Goal: Transaction & Acquisition: Purchase product/service

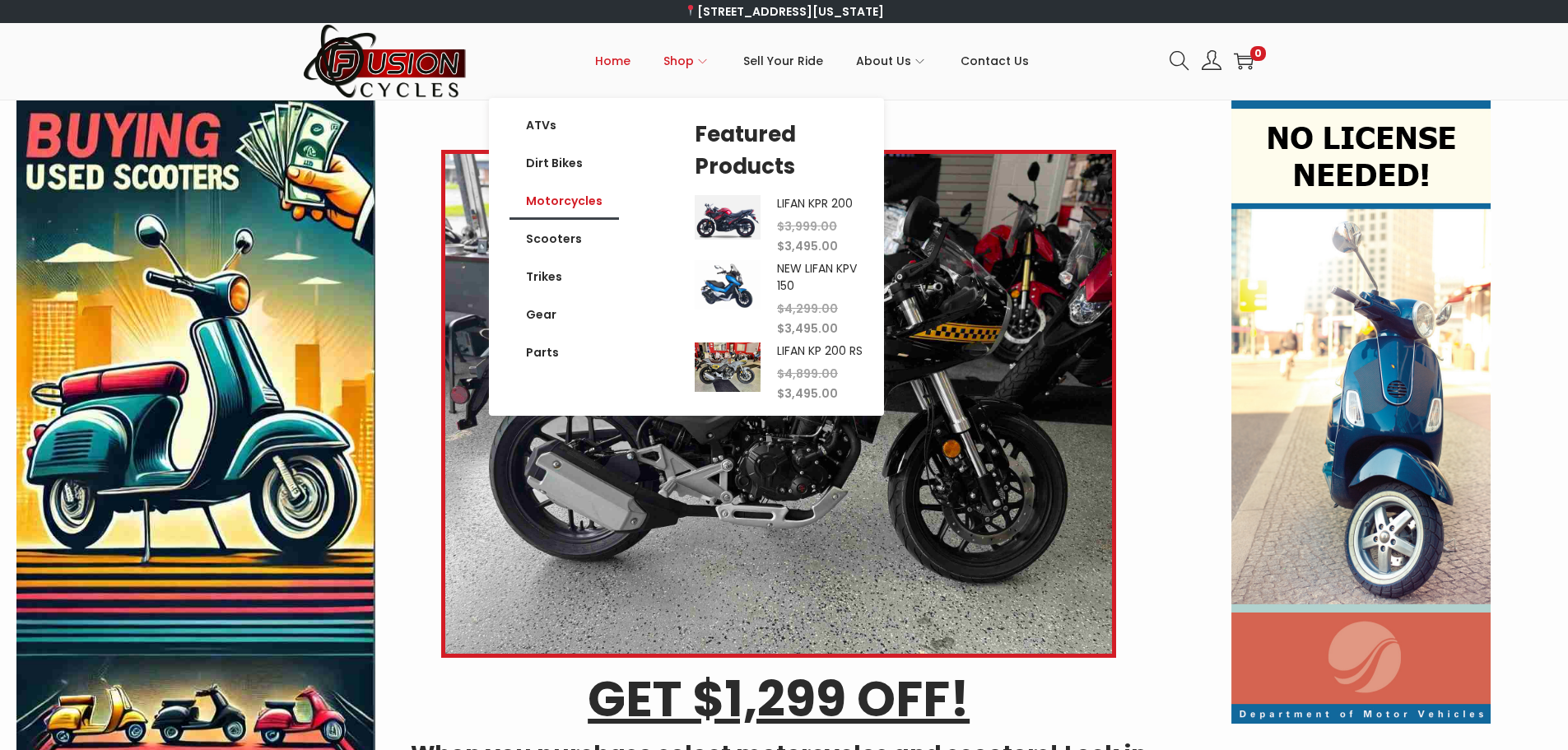
click at [585, 204] on link "Motorcycles" at bounding box center [564, 200] width 109 height 38
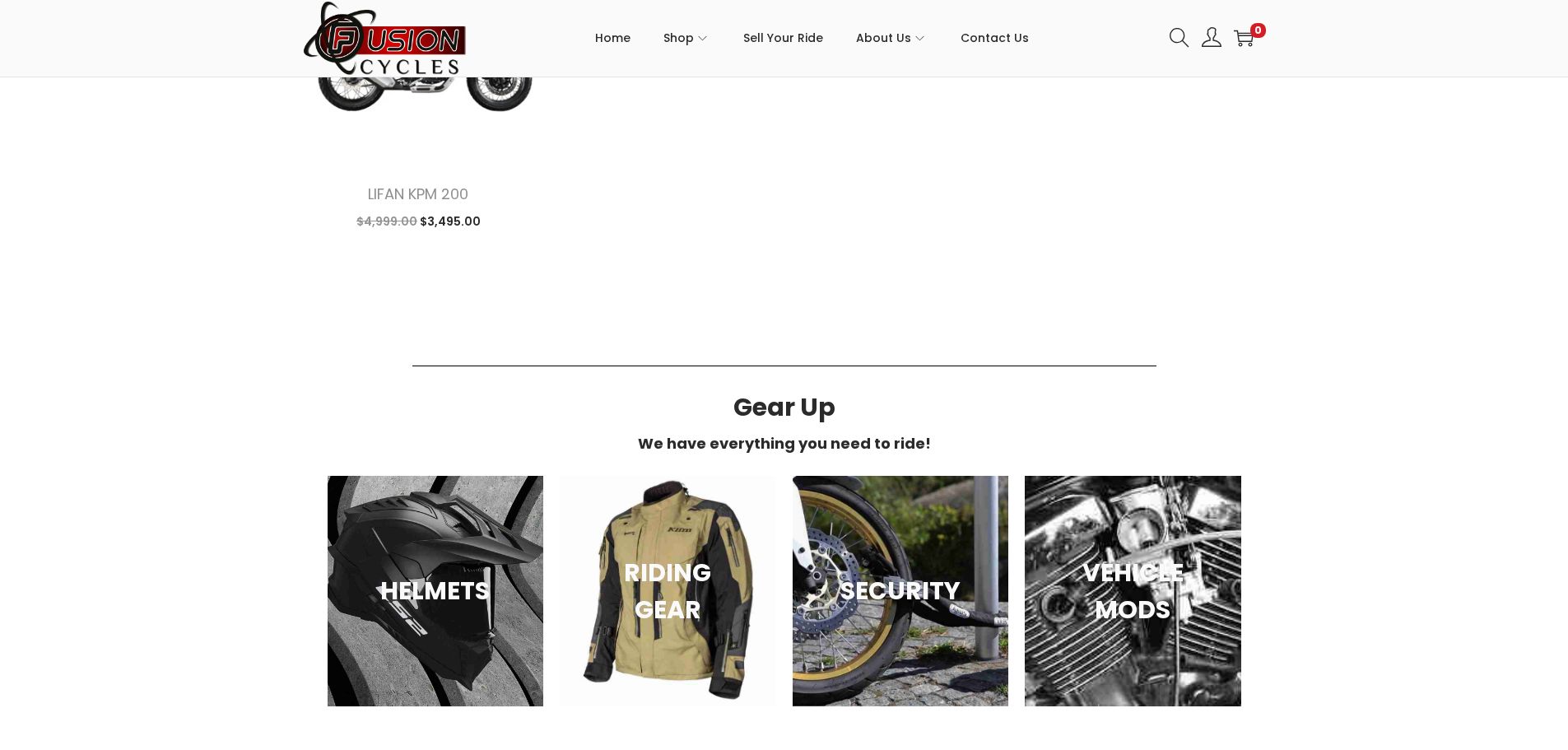
scroll to position [823, 0]
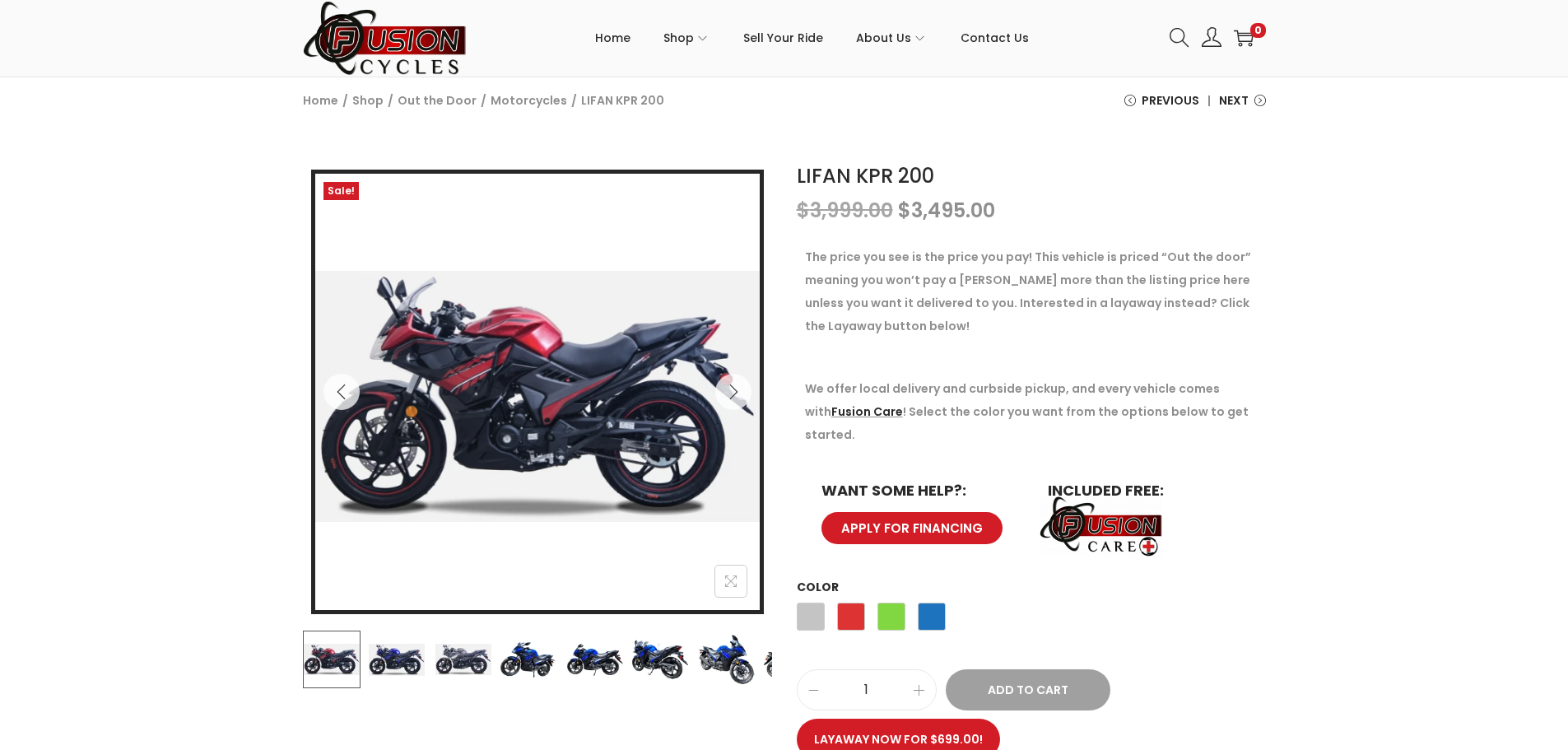
scroll to position [165, 0]
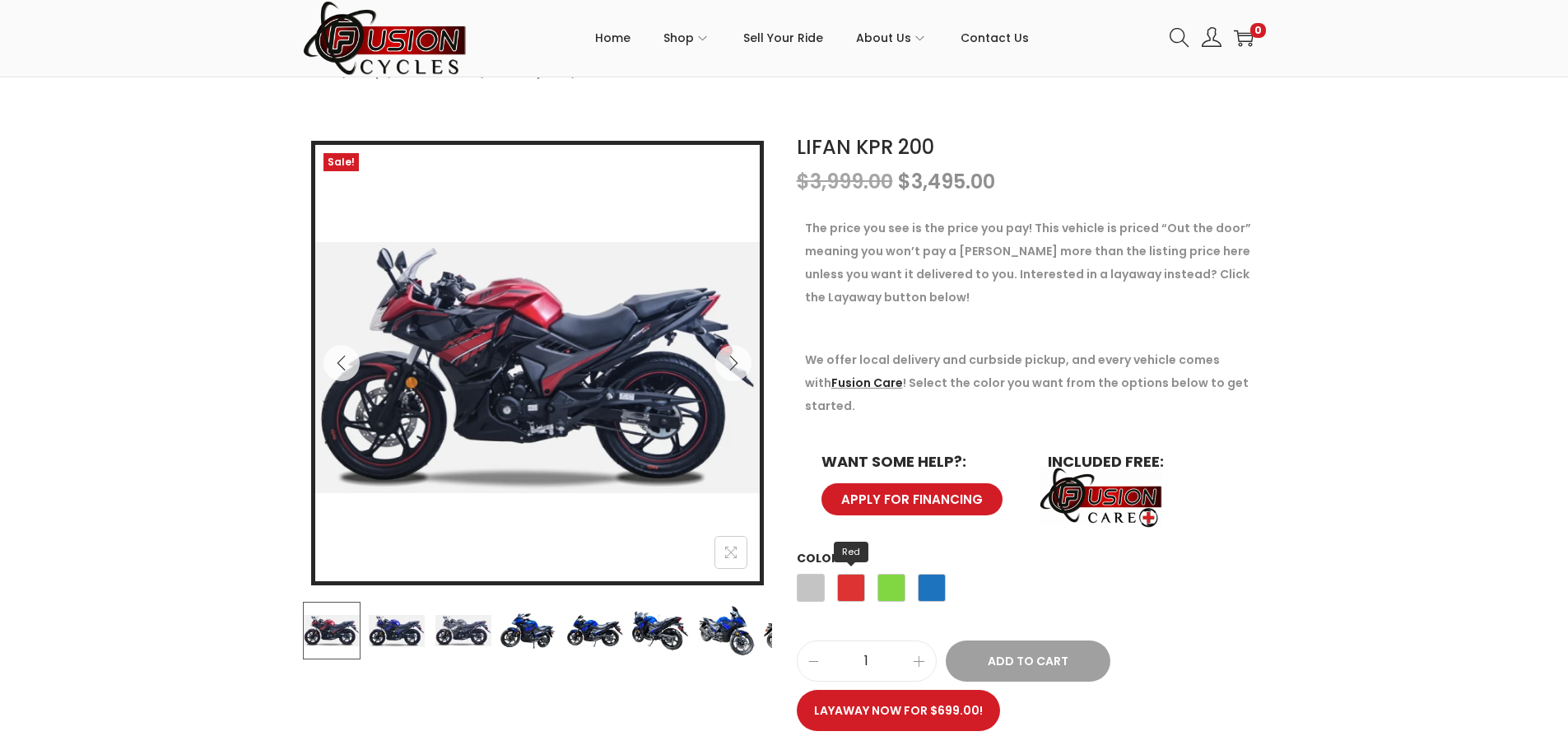
click at [846, 574] on span "Red" at bounding box center [851, 588] width 28 height 28
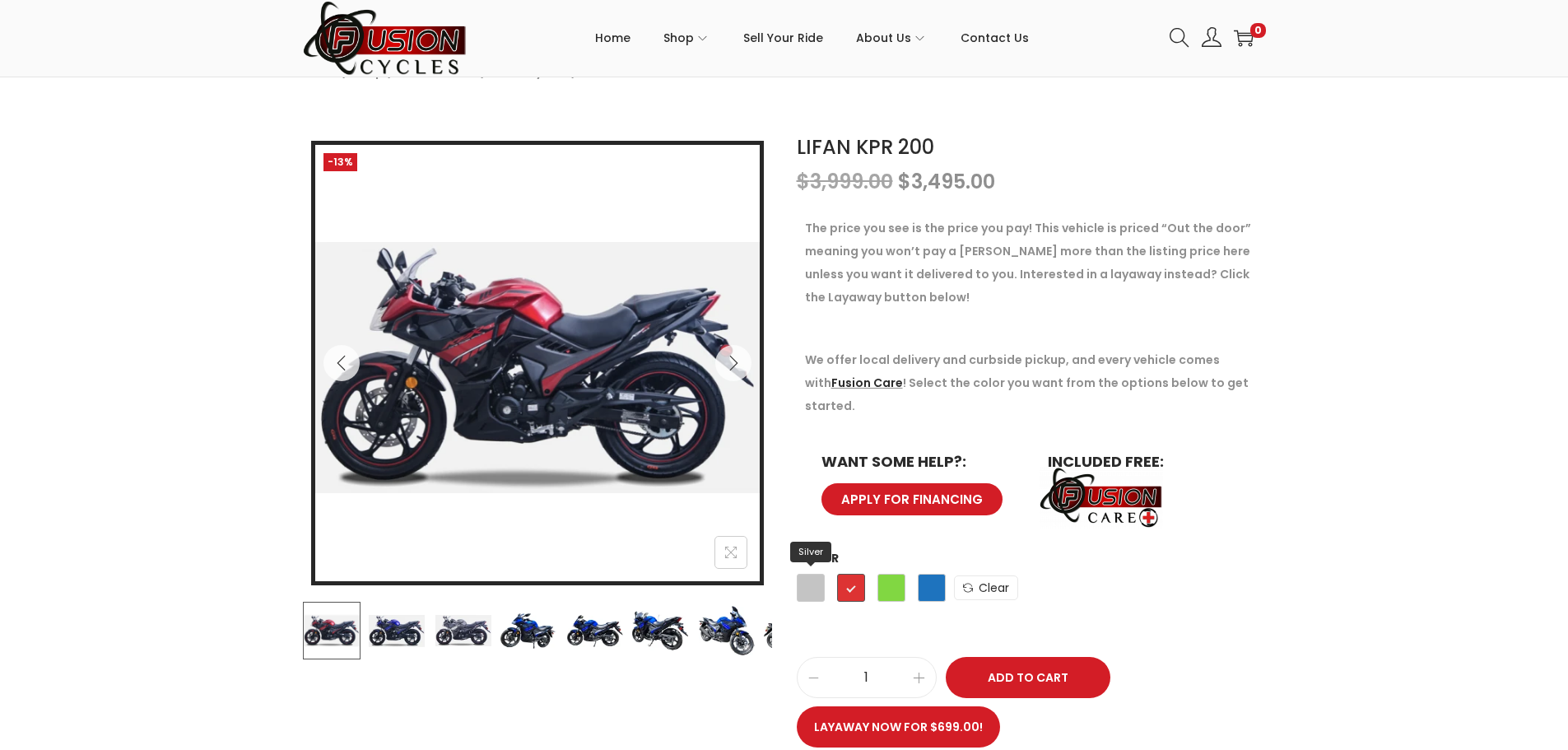
click at [812, 574] on span "Silver" at bounding box center [811, 588] width 28 height 28
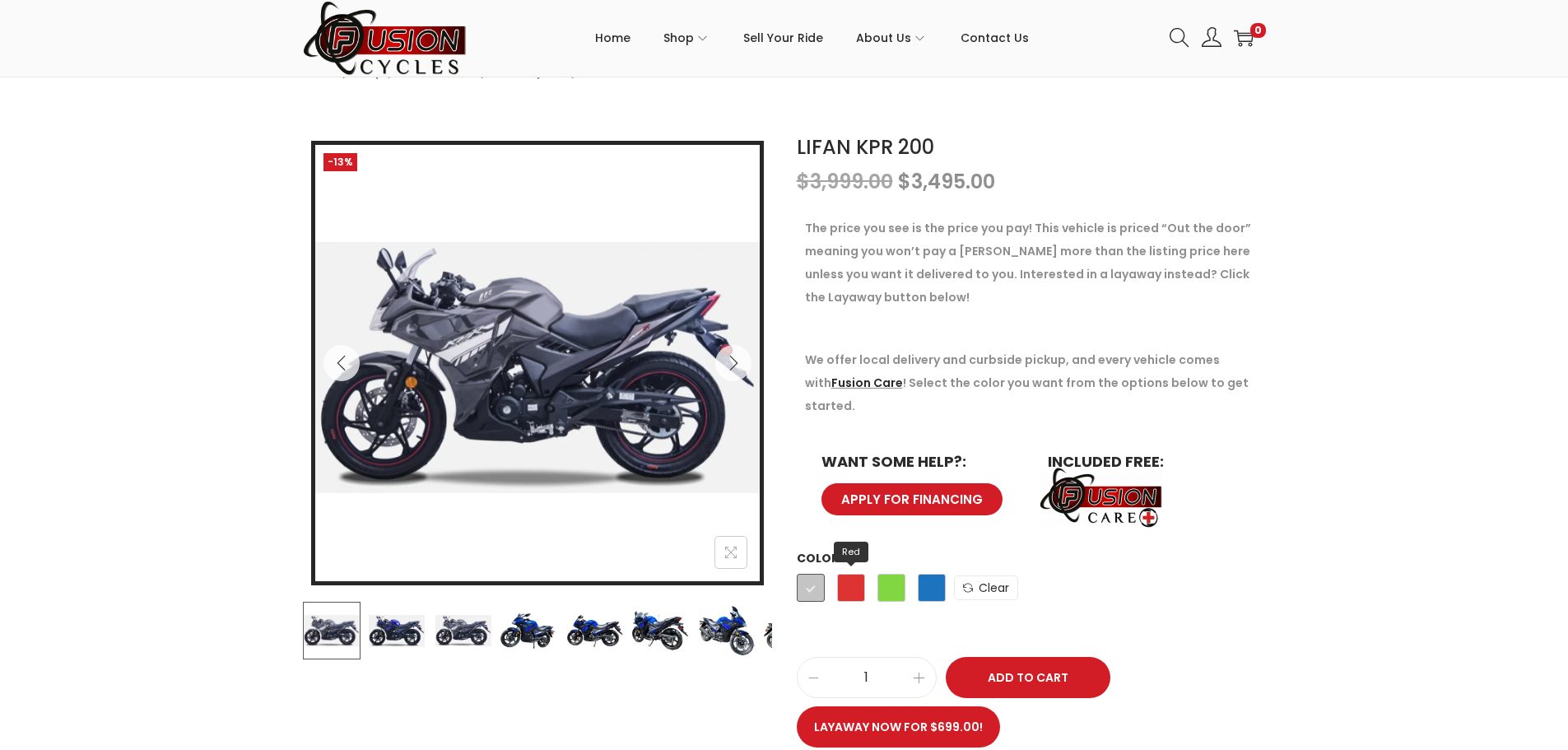
click at [857, 574] on span "Red" at bounding box center [851, 588] width 28 height 28
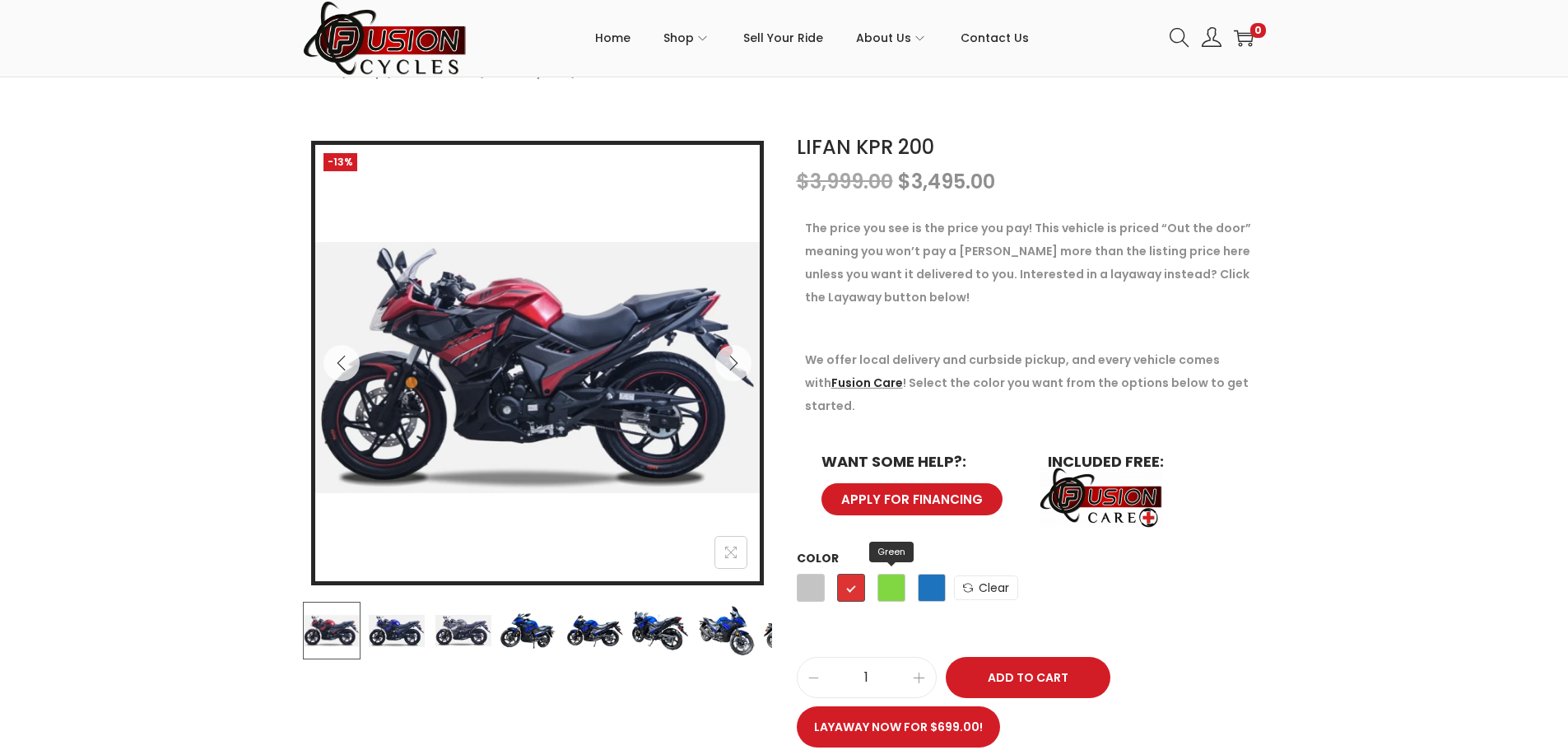
click at [880, 574] on span "Green" at bounding box center [891, 588] width 28 height 28
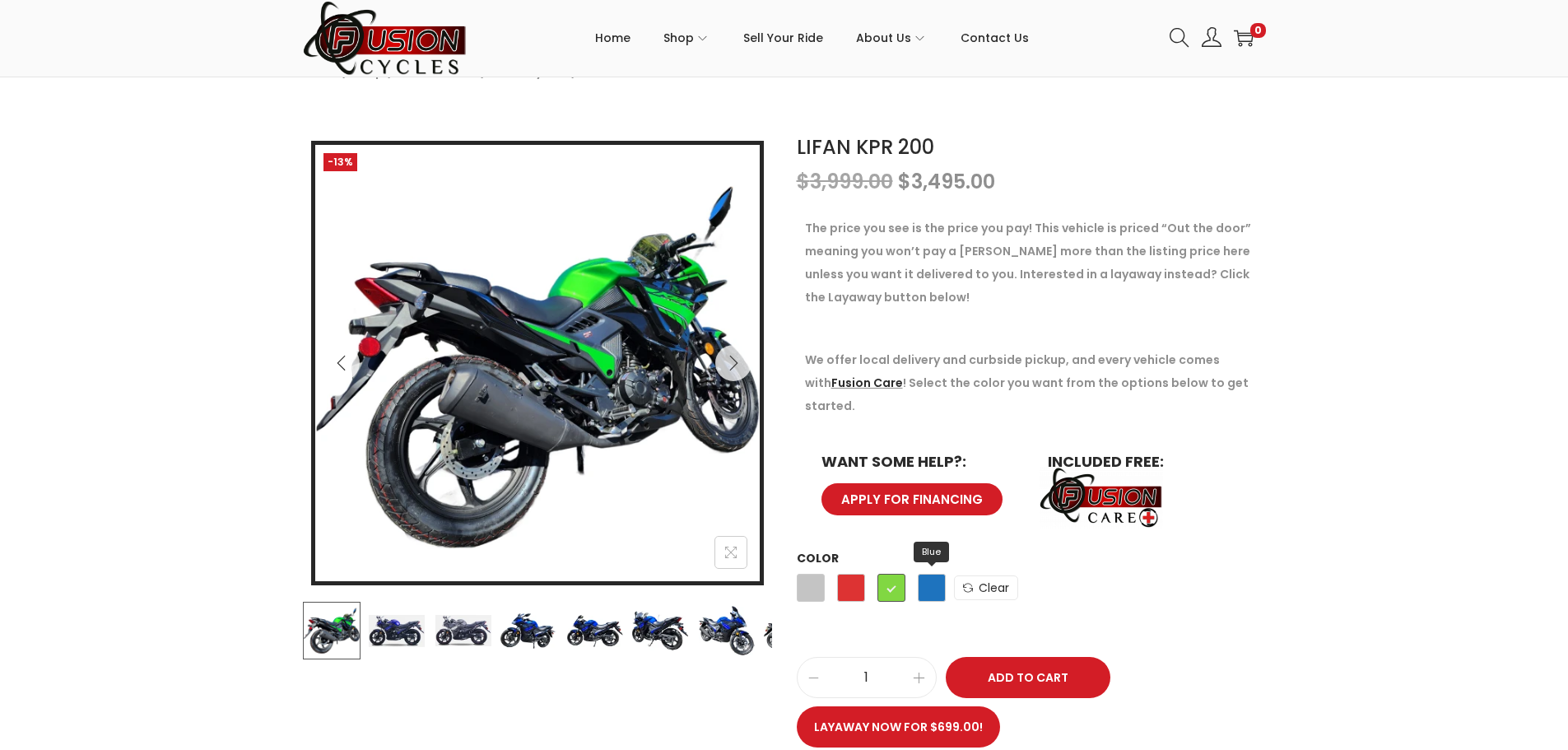
click at [919, 574] on span "Blue" at bounding box center [932, 588] width 28 height 28
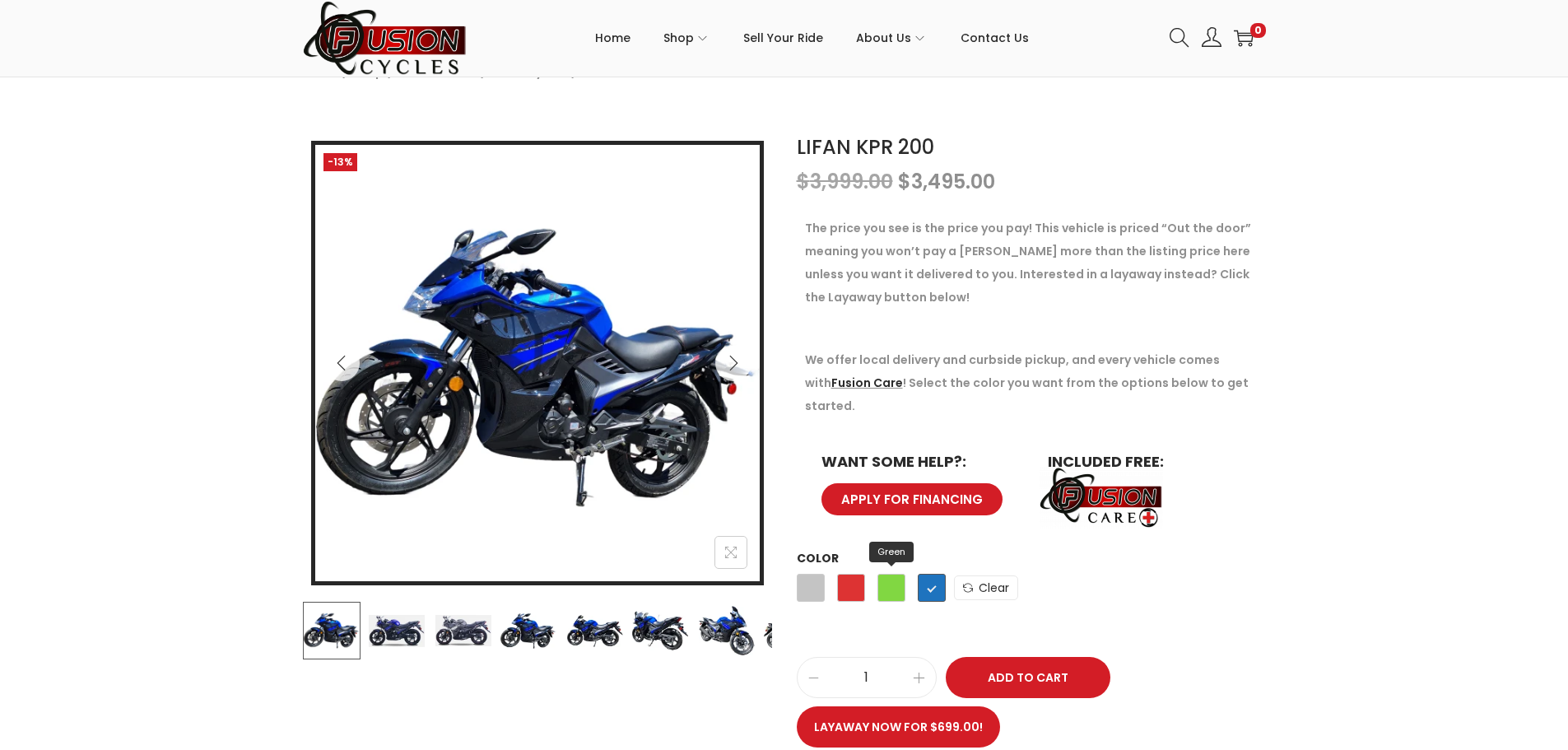
click at [893, 574] on span "Green" at bounding box center [891, 588] width 28 height 28
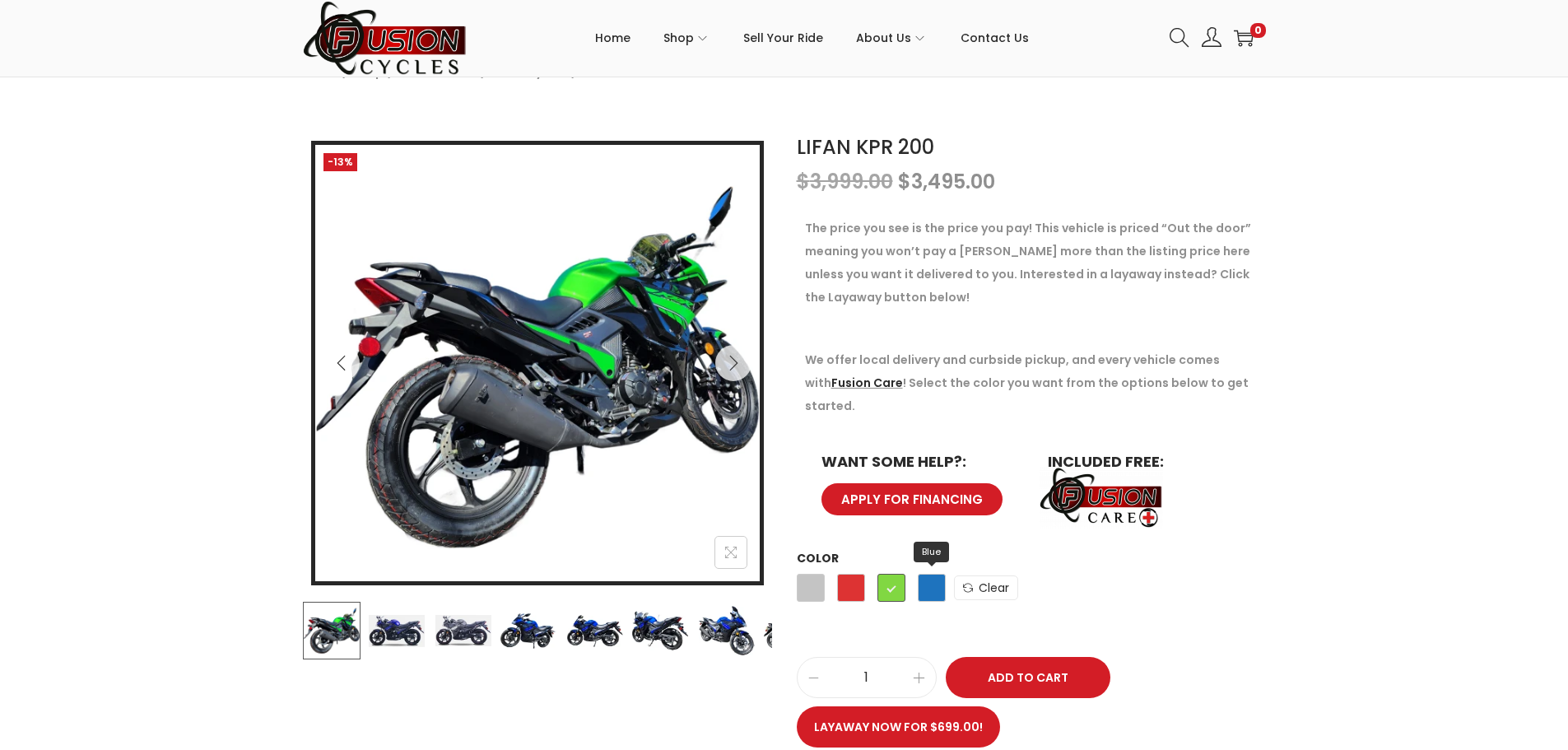
click at [918, 574] on span "Blue" at bounding box center [932, 588] width 28 height 28
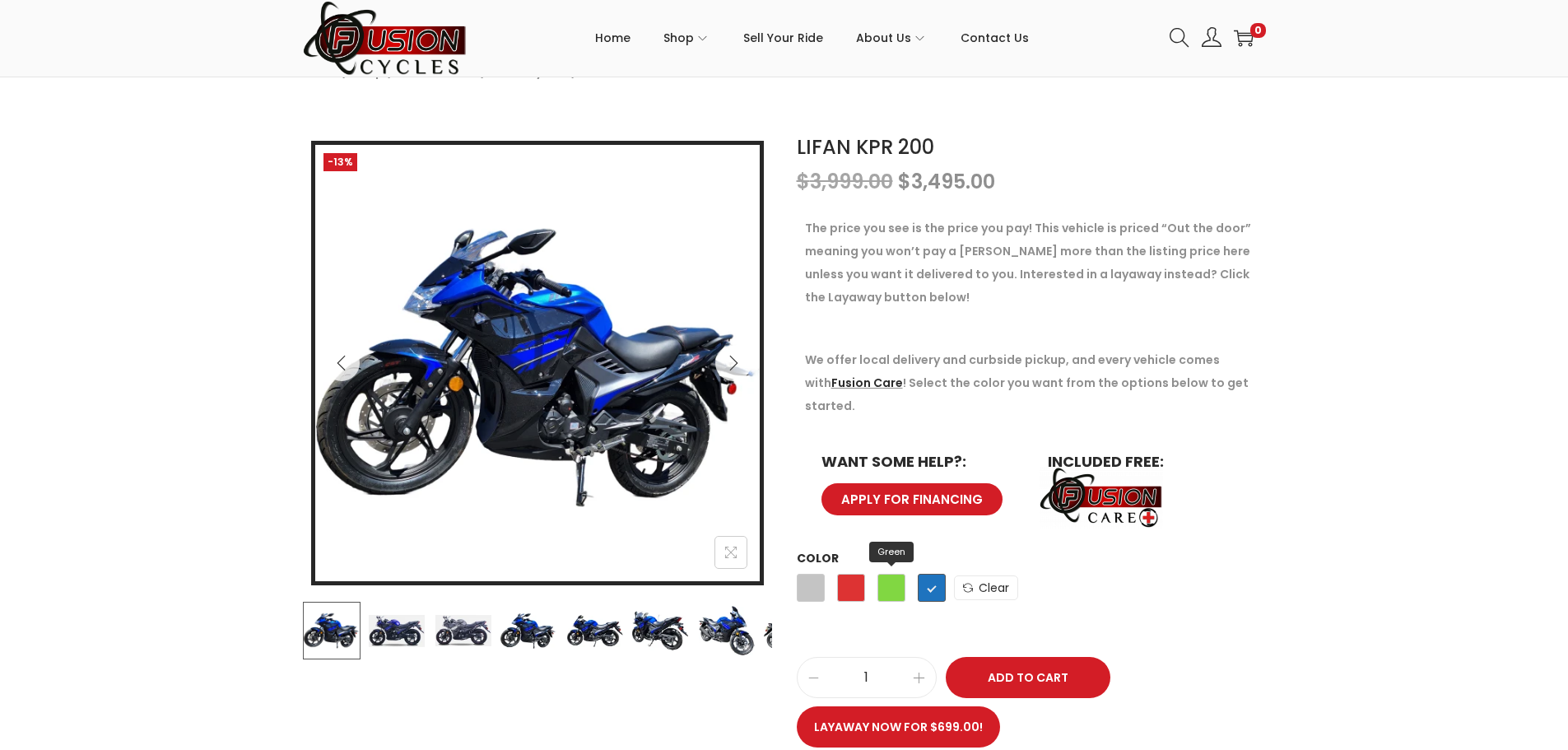
click at [880, 574] on span "Green" at bounding box center [891, 588] width 28 height 28
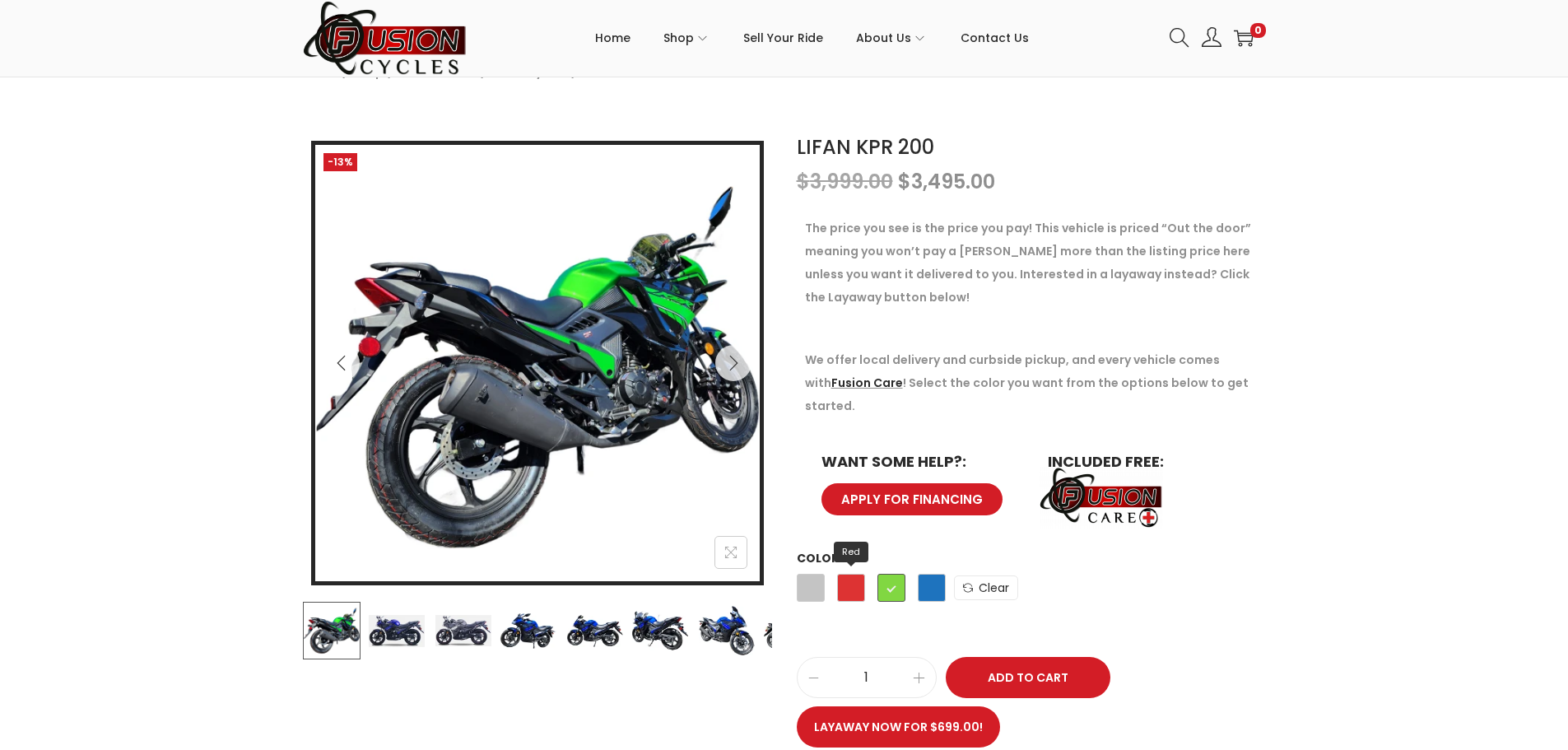
click at [846, 574] on span "Red" at bounding box center [851, 588] width 28 height 28
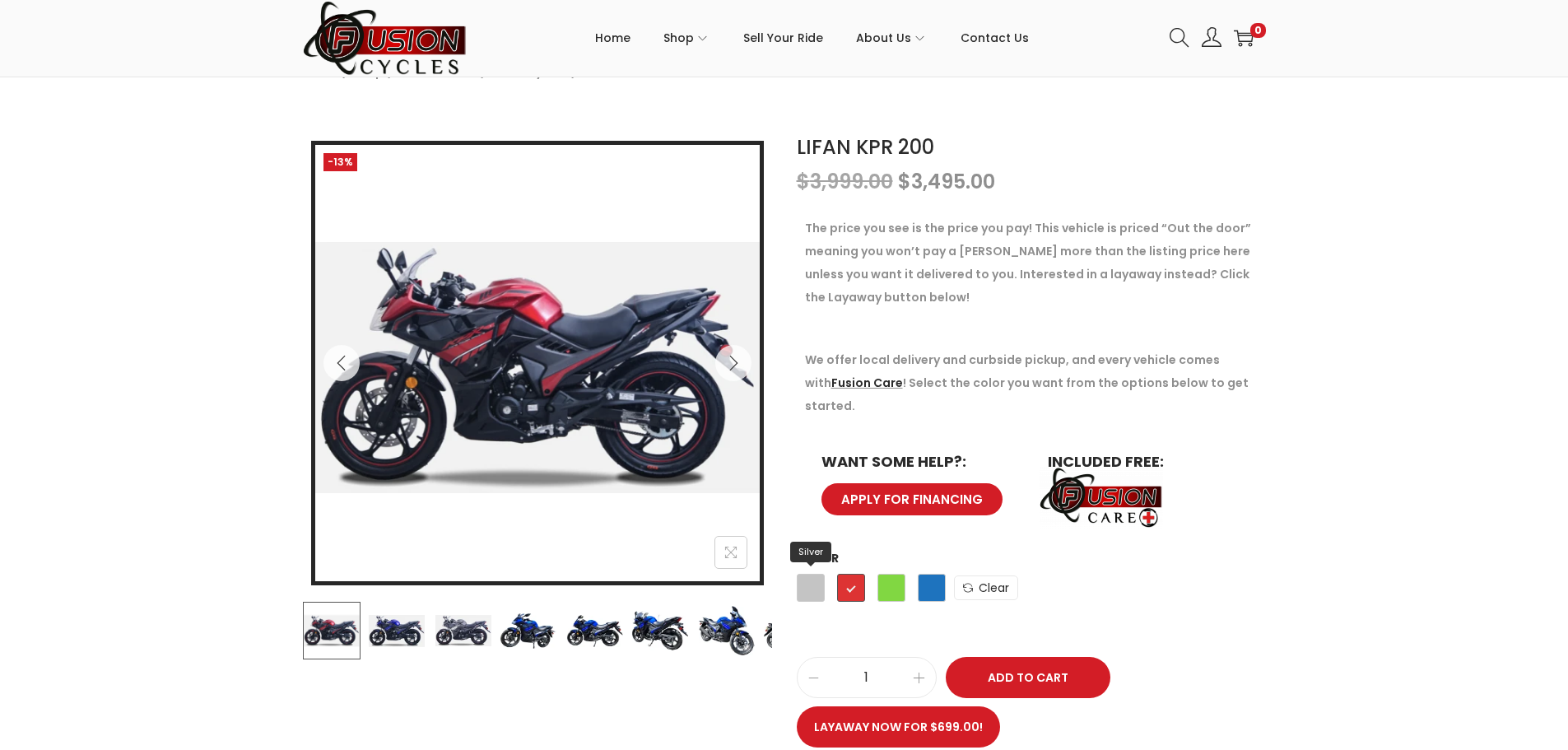
click at [805, 574] on span "Silver" at bounding box center [811, 588] width 28 height 28
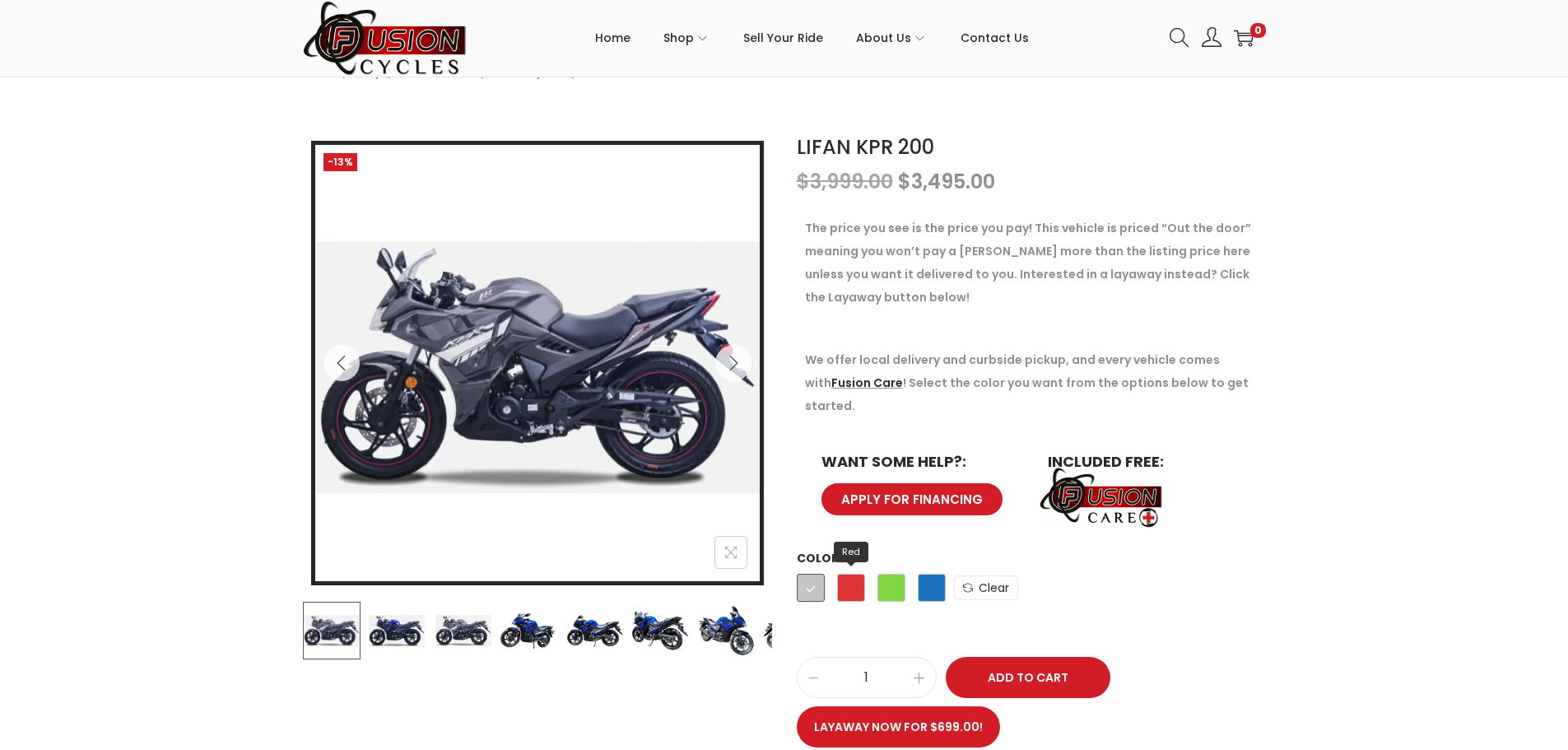
click at [848, 574] on span "Red" at bounding box center [851, 588] width 28 height 28
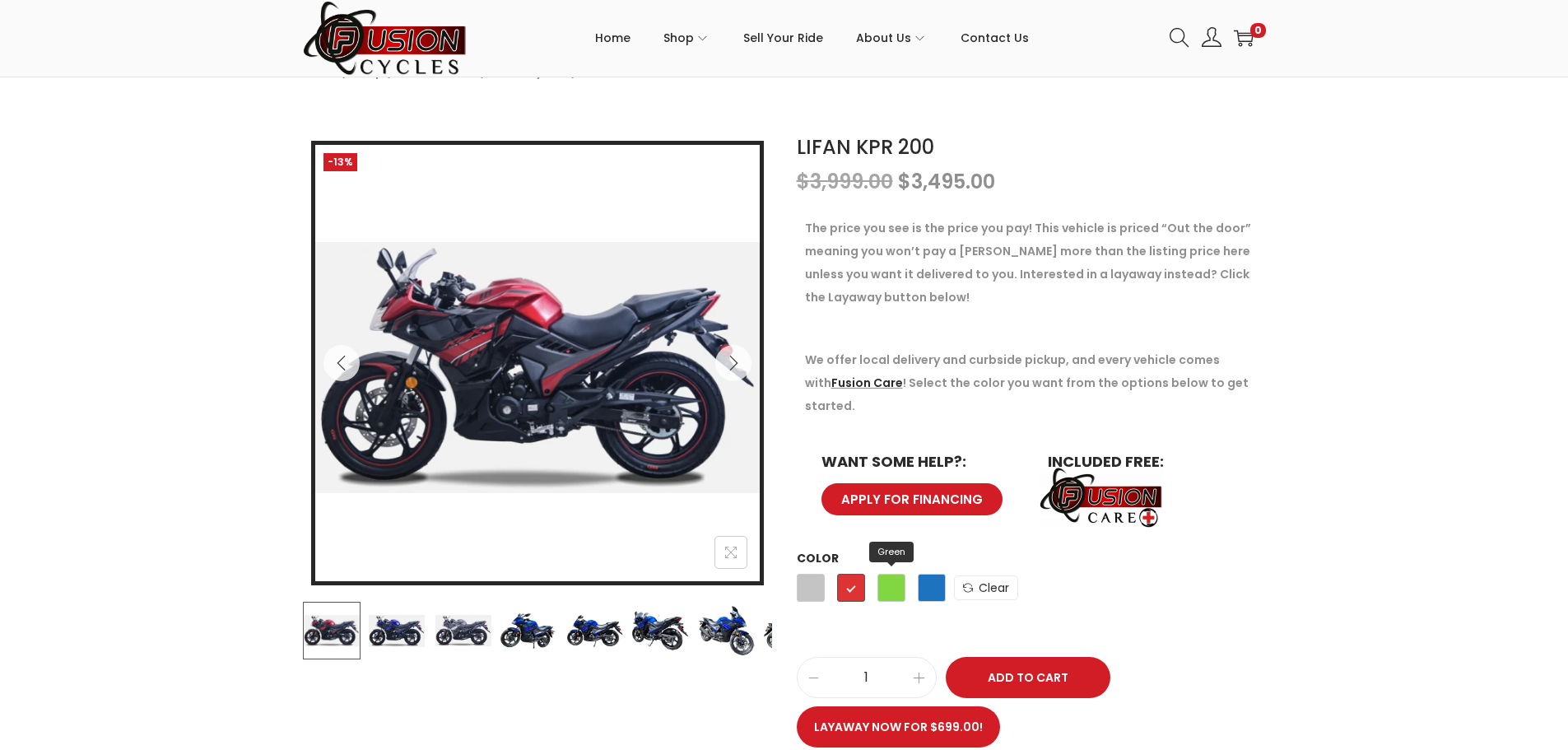
click at [904, 574] on span "Green" at bounding box center [891, 588] width 28 height 28
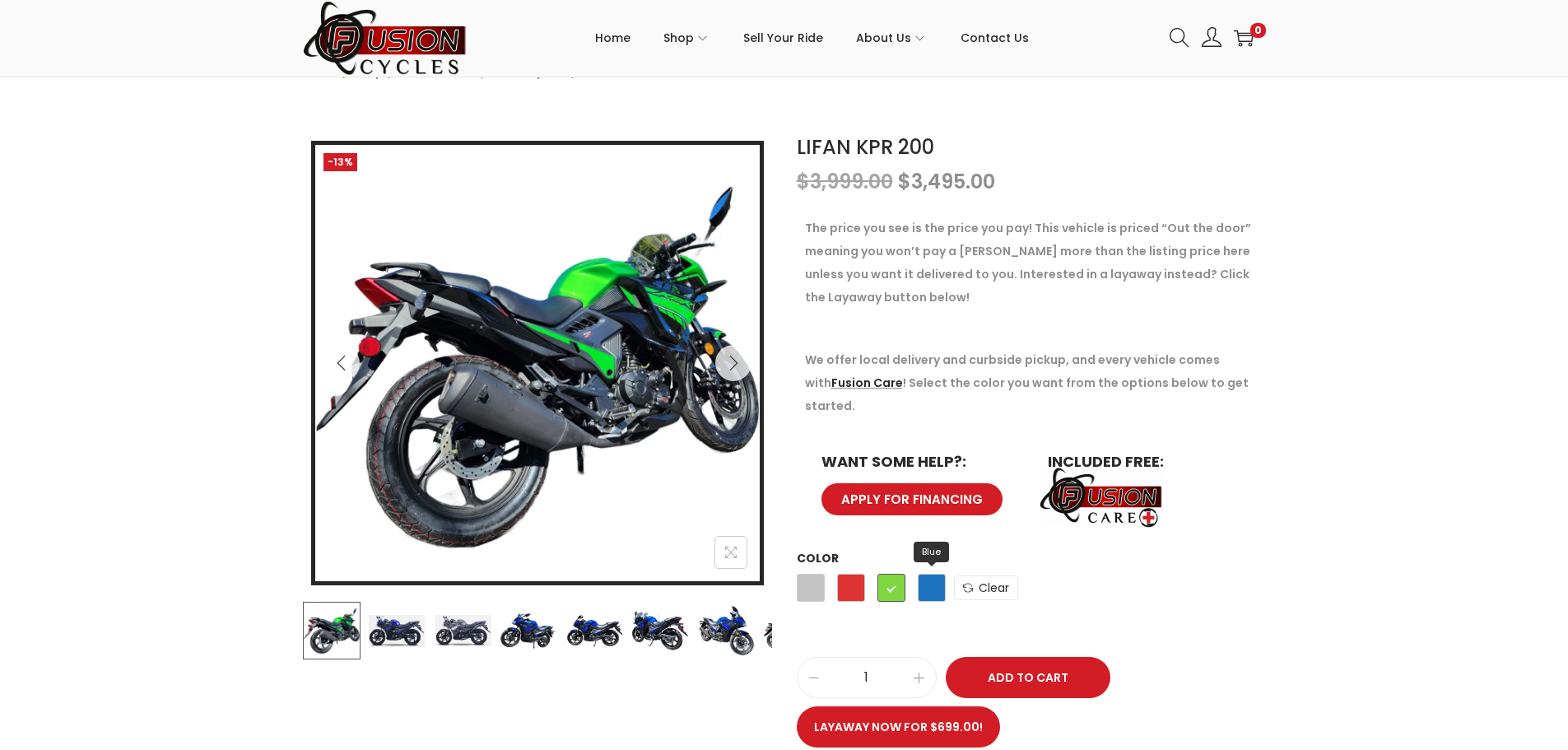
click at [922, 574] on span "Blue" at bounding box center [932, 588] width 28 height 28
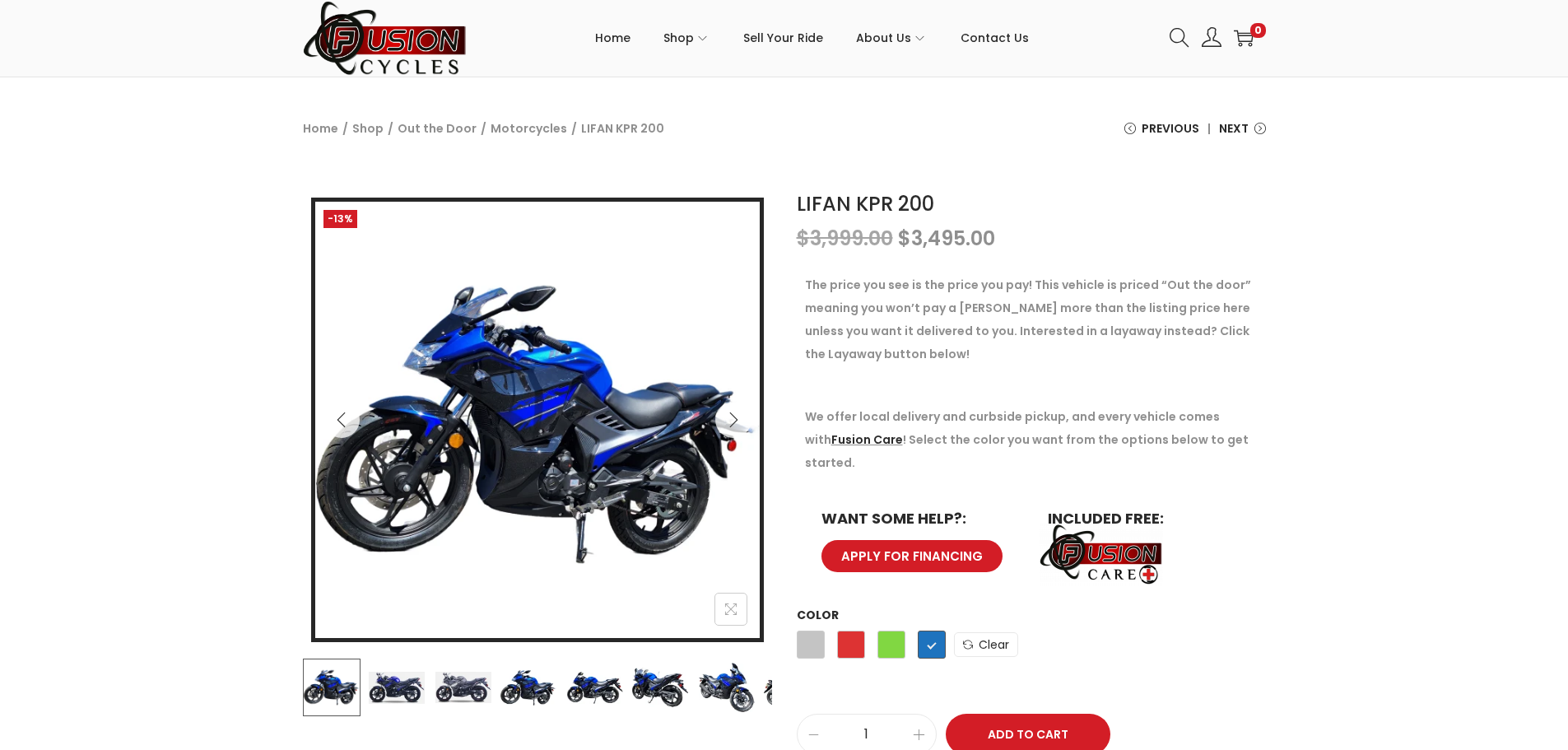
scroll to position [106, 0]
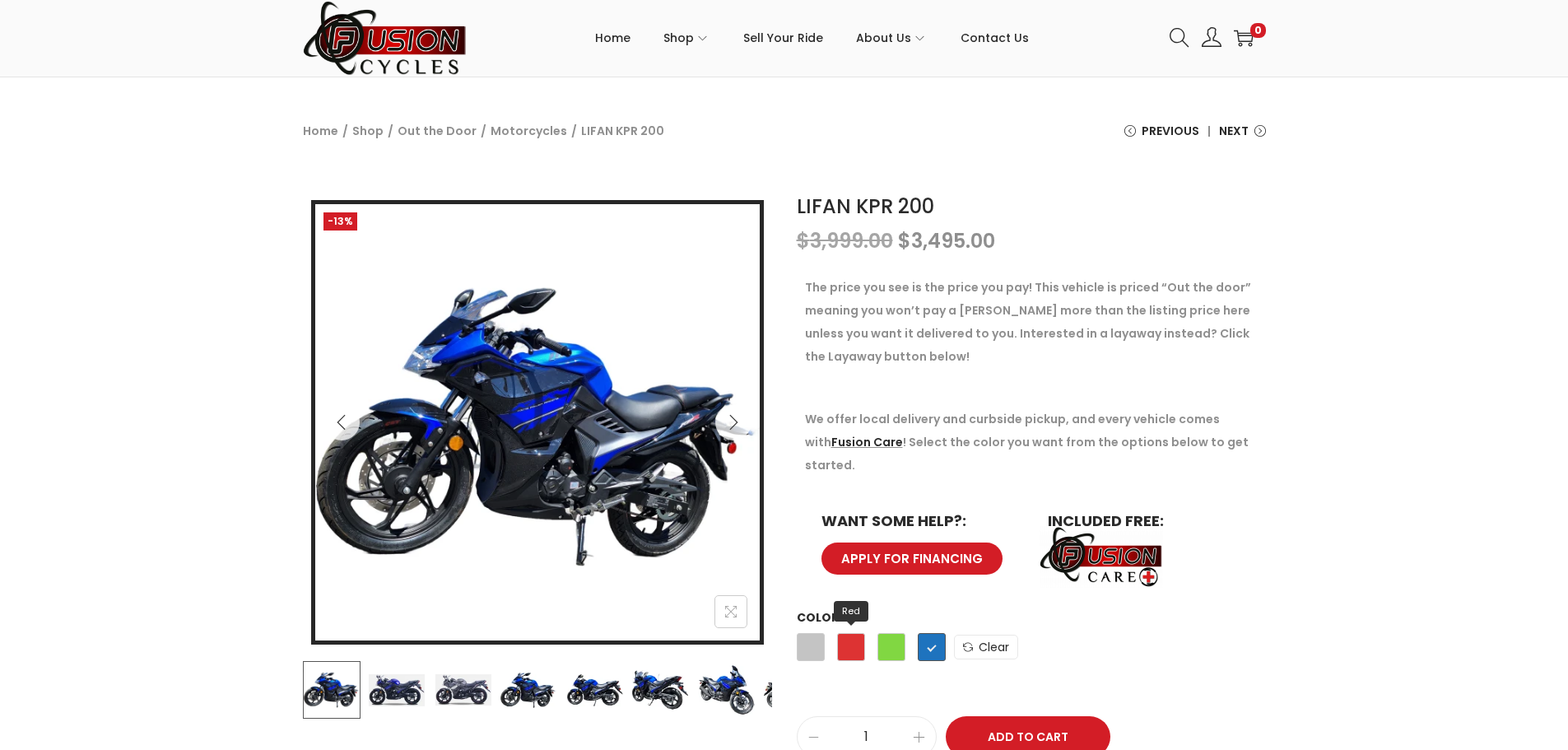
click at [858, 633] on span "Red" at bounding box center [851, 647] width 28 height 28
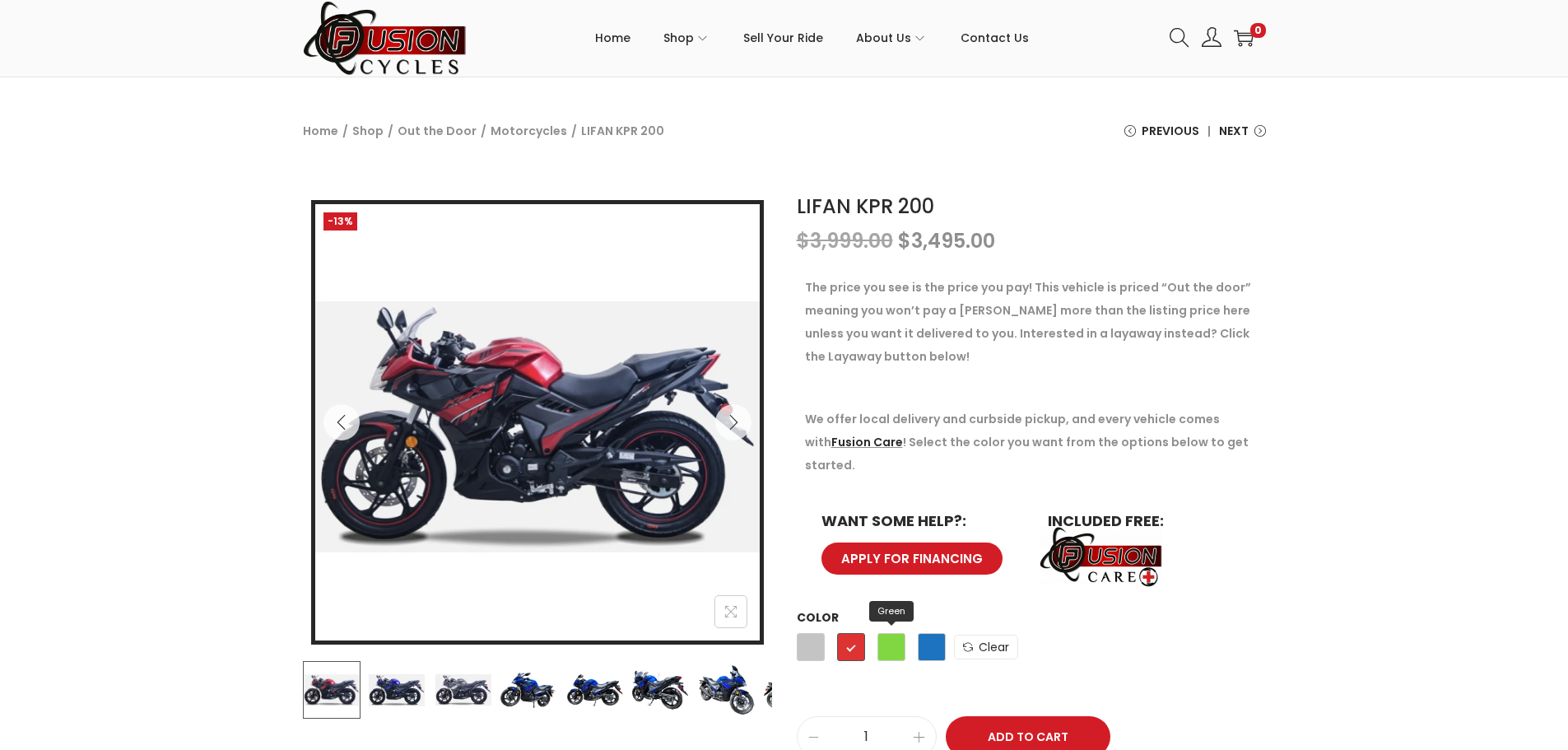
click at [901, 633] on span "Green" at bounding box center [891, 647] width 28 height 28
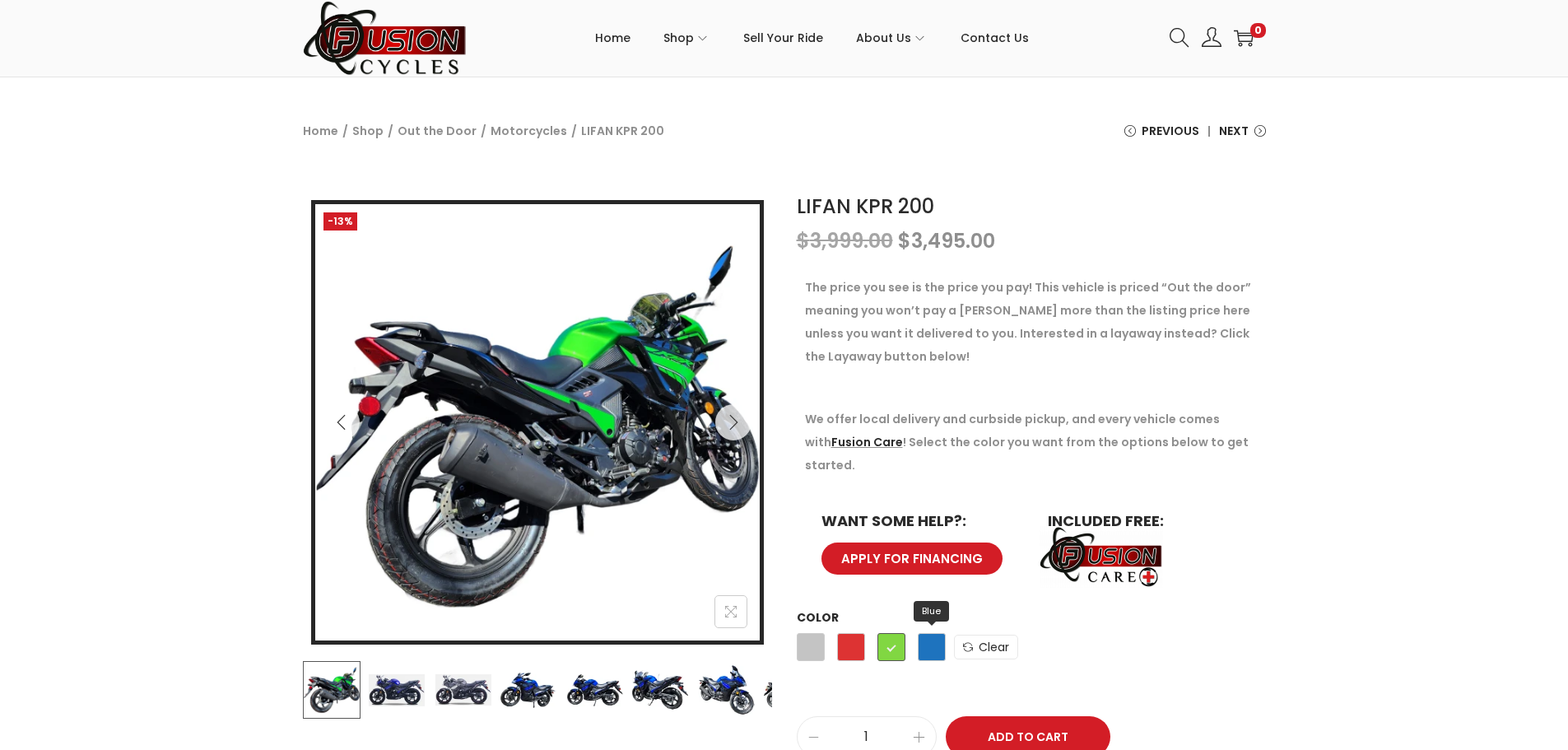
click at [926, 633] on span "Blue" at bounding box center [932, 647] width 28 height 28
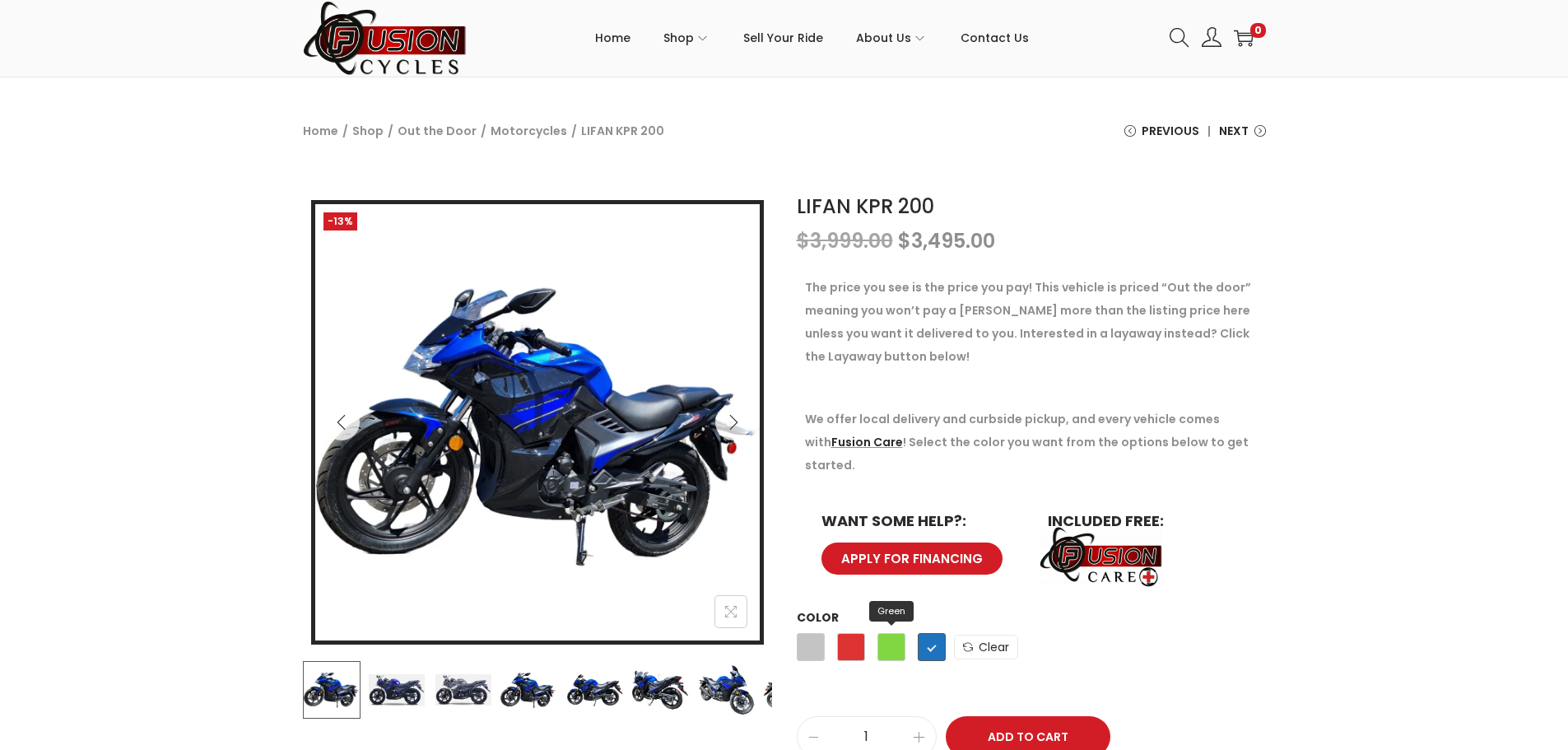
click at [894, 633] on span "Green" at bounding box center [891, 647] width 28 height 28
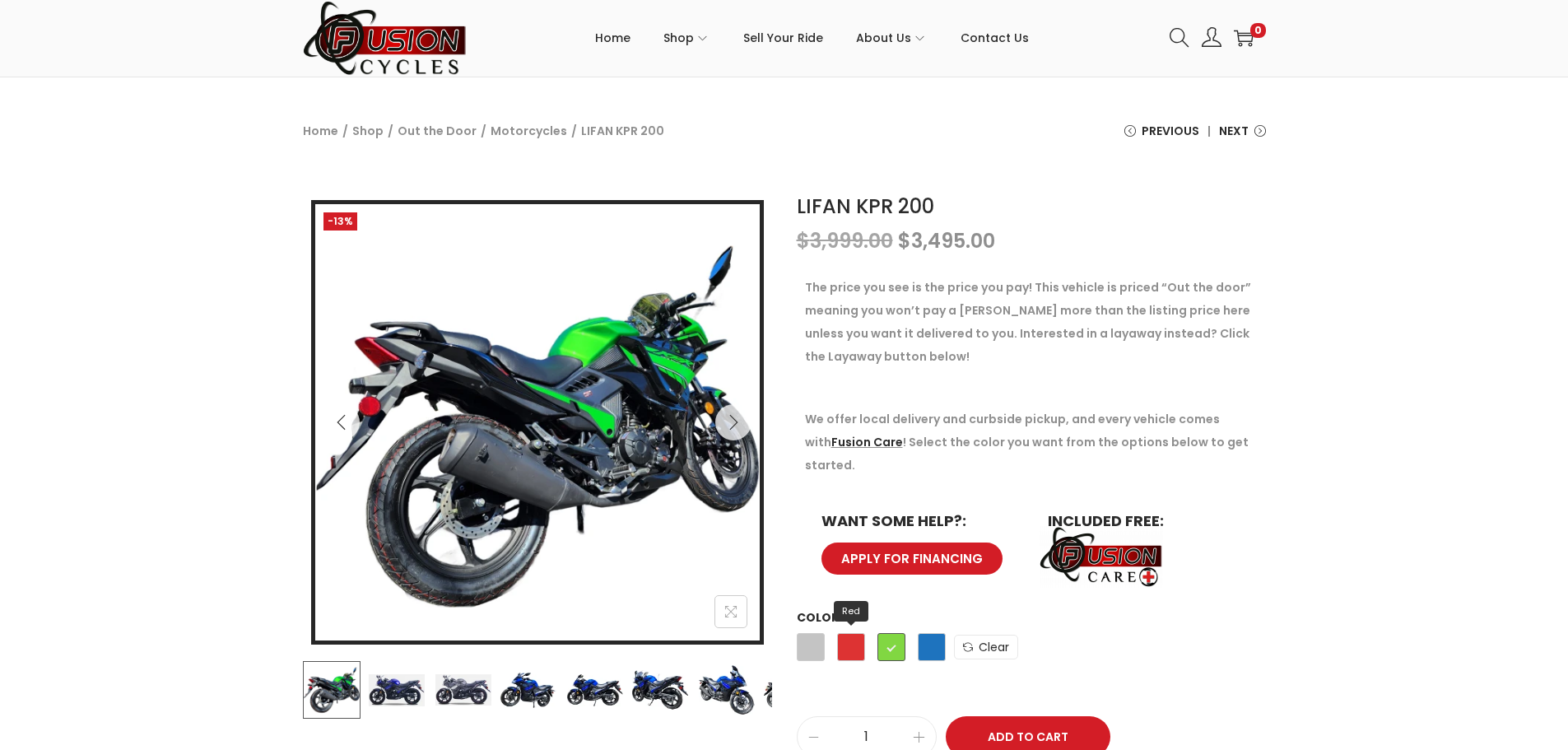
click at [844, 633] on span "Red" at bounding box center [851, 647] width 28 height 28
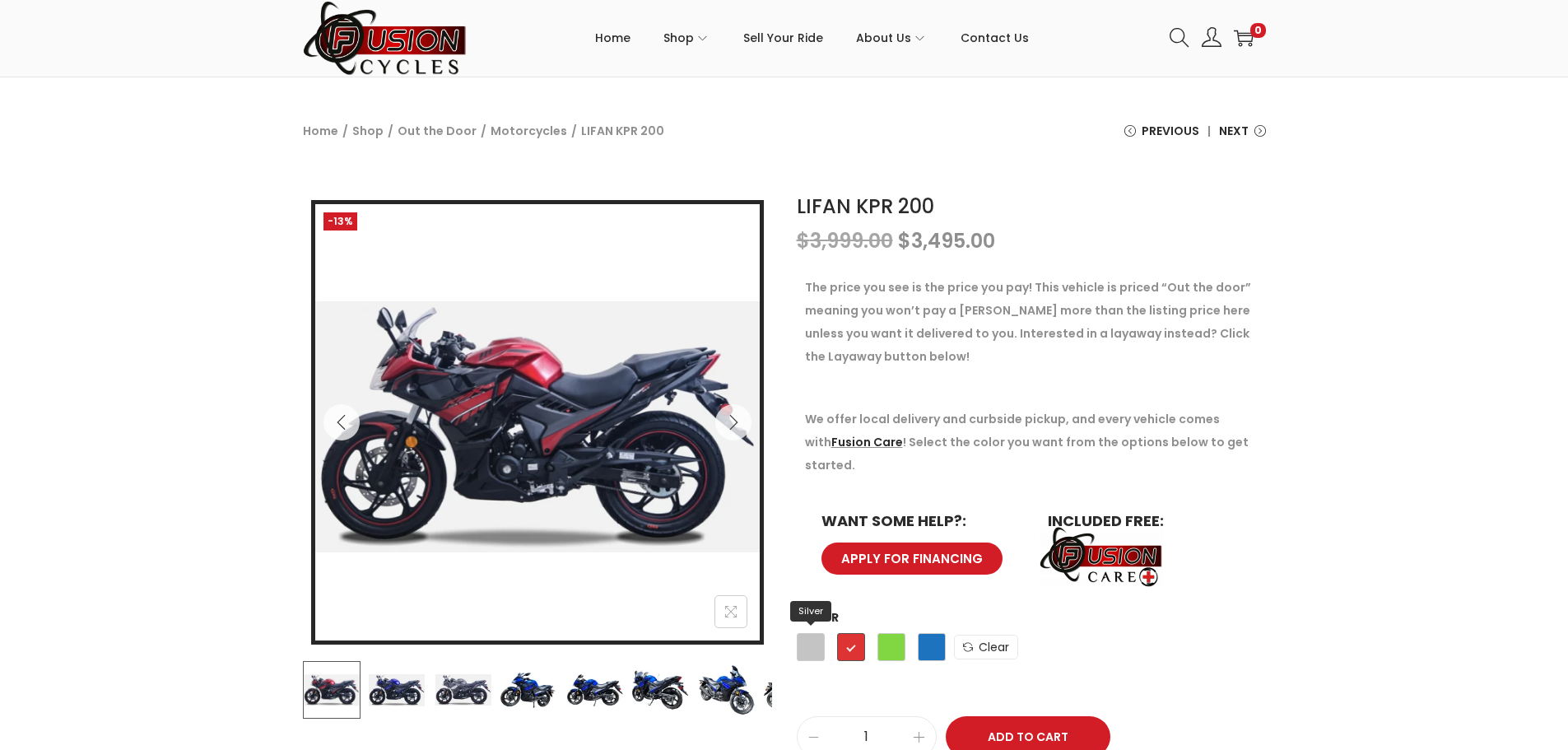
click at [821, 633] on span "Silver" at bounding box center [811, 647] width 28 height 28
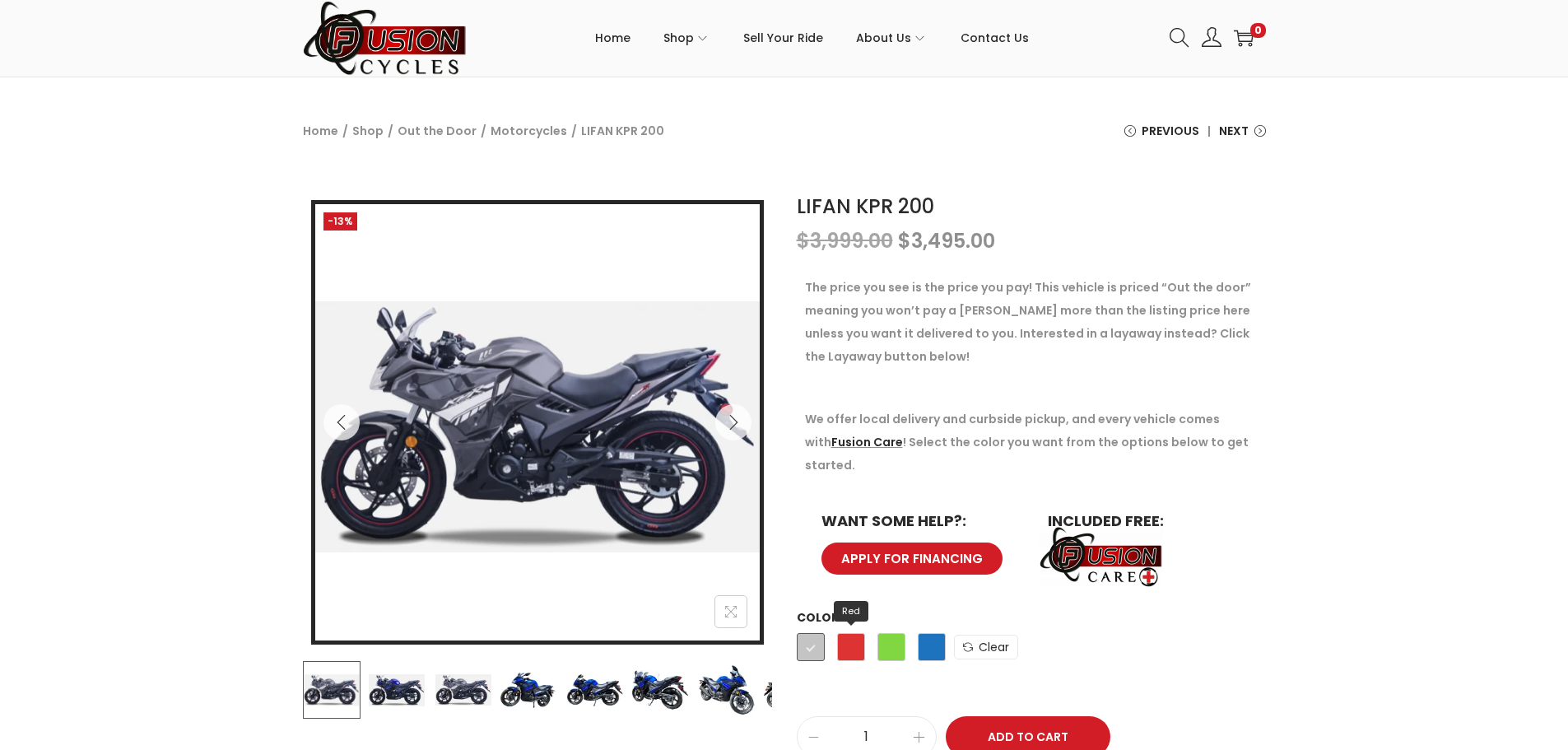
click at [848, 633] on span "Red" at bounding box center [851, 647] width 28 height 28
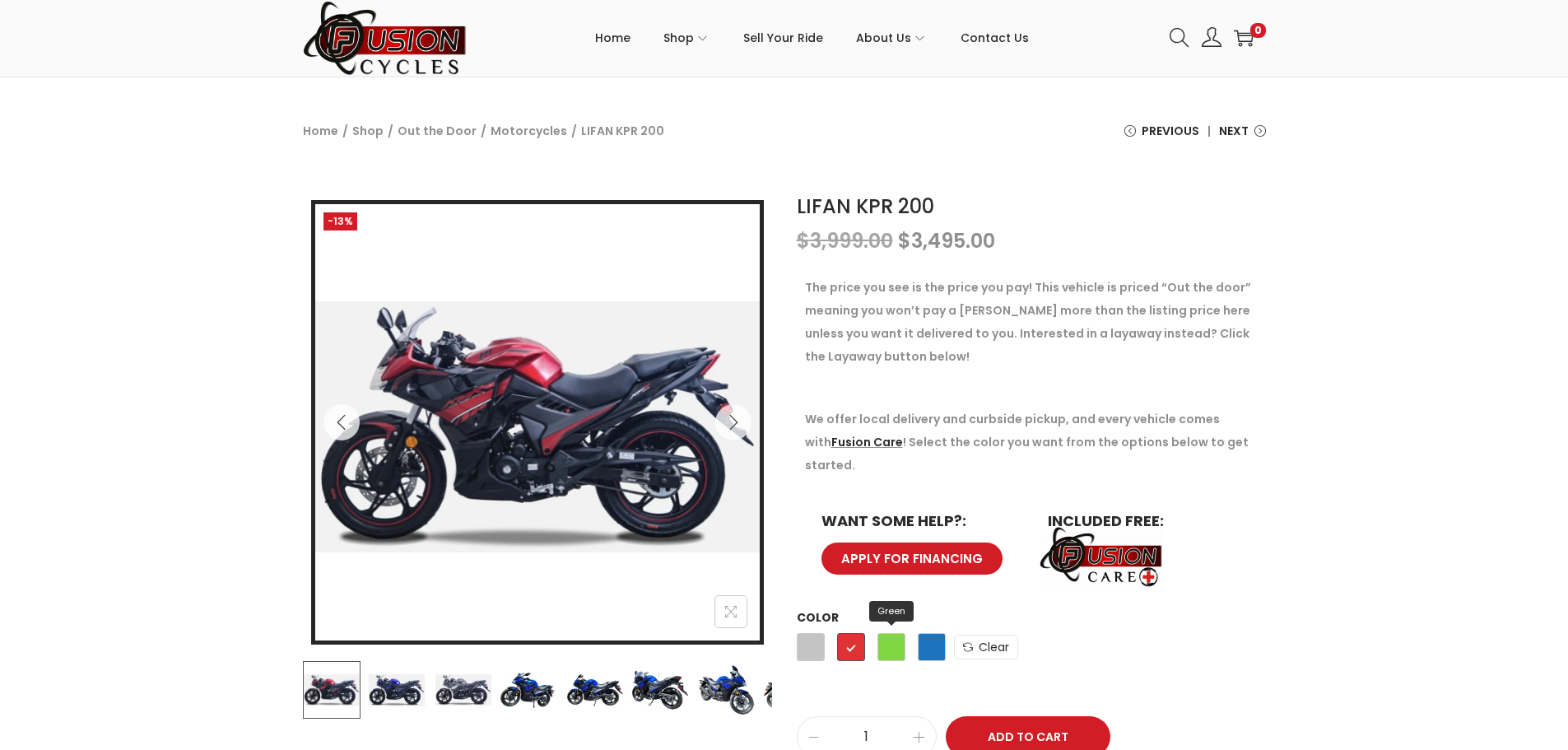
click at [893, 633] on span "Green" at bounding box center [891, 647] width 28 height 28
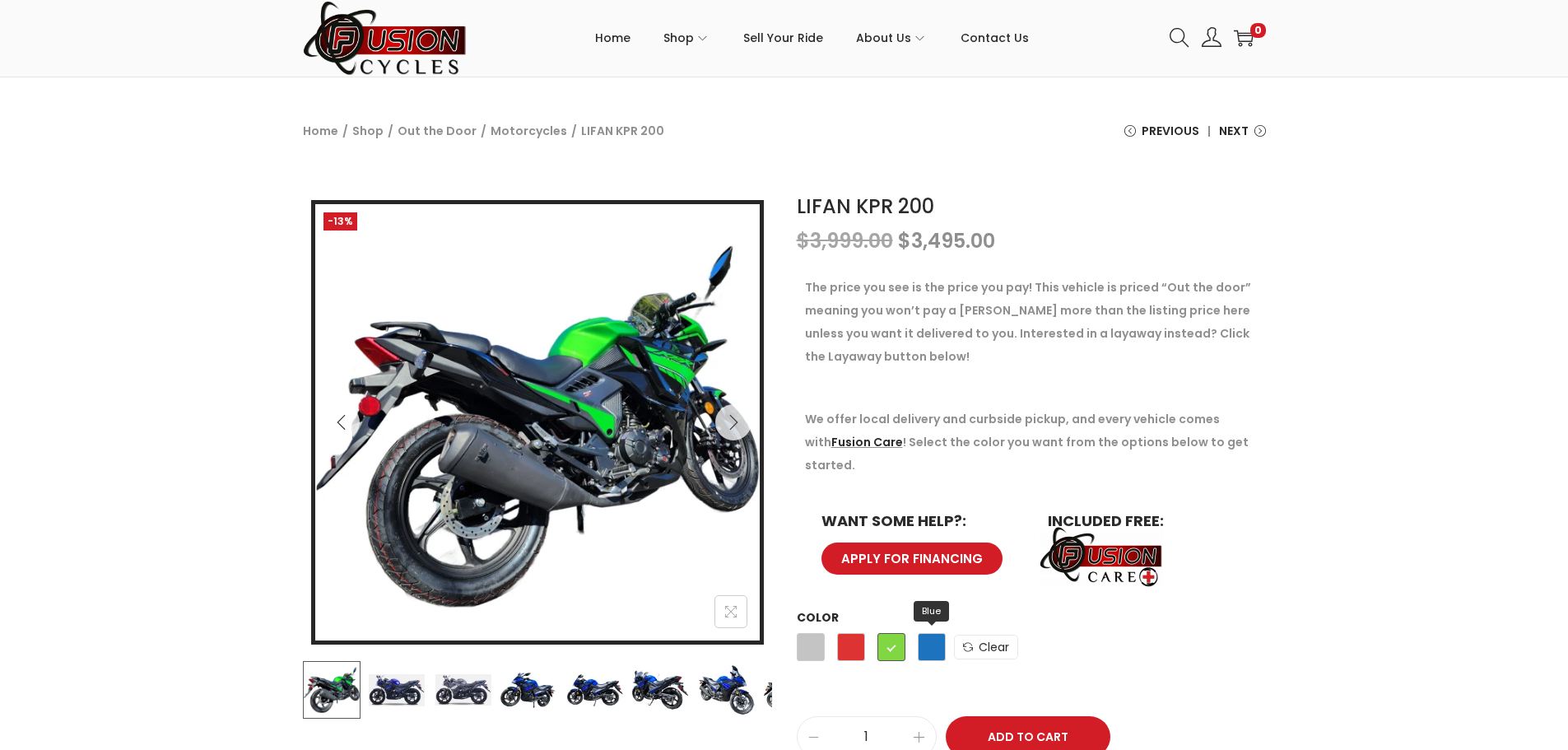
click at [918, 633] on span "Blue" at bounding box center [932, 647] width 28 height 28
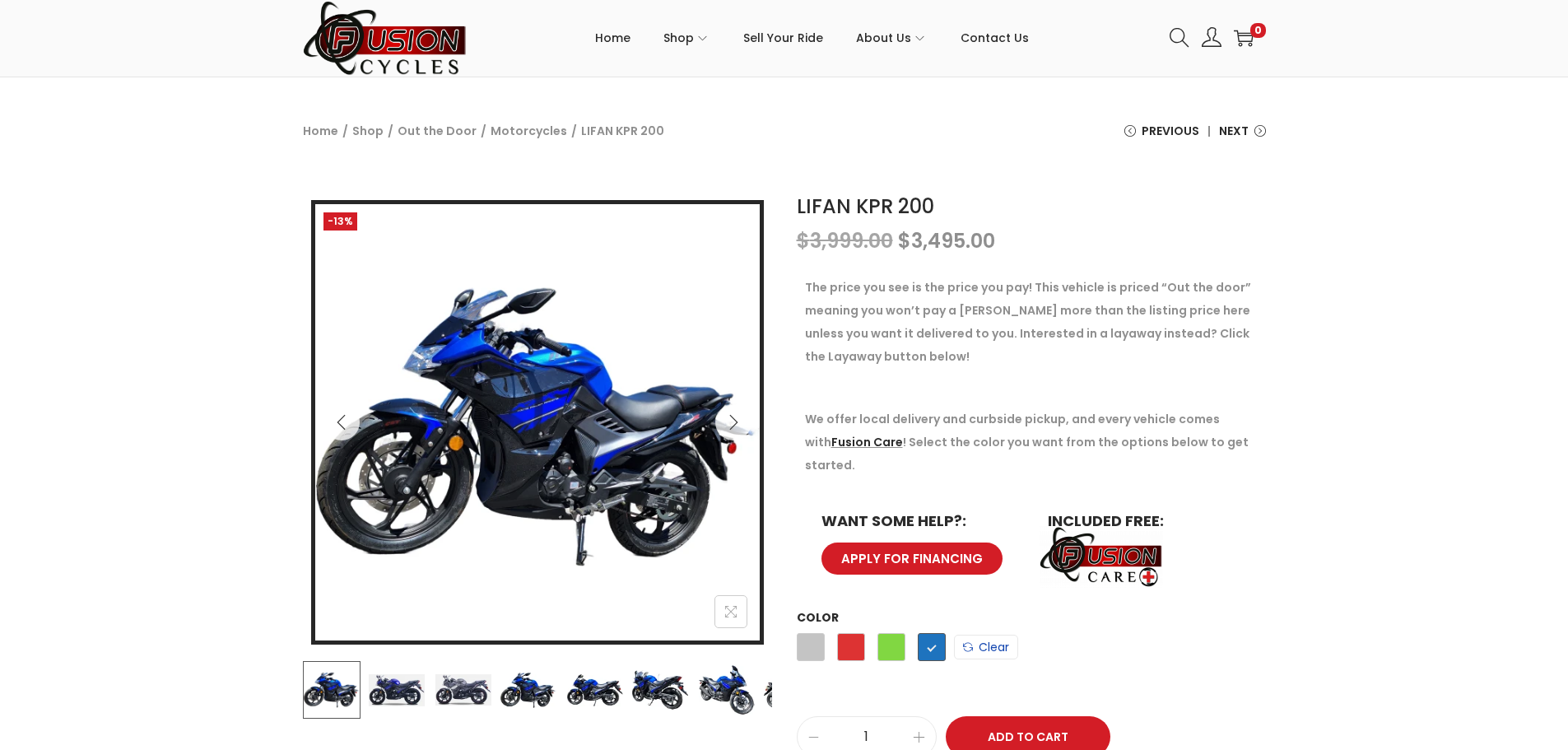
click at [976, 635] on link "Clear" at bounding box center [986, 647] width 65 height 24
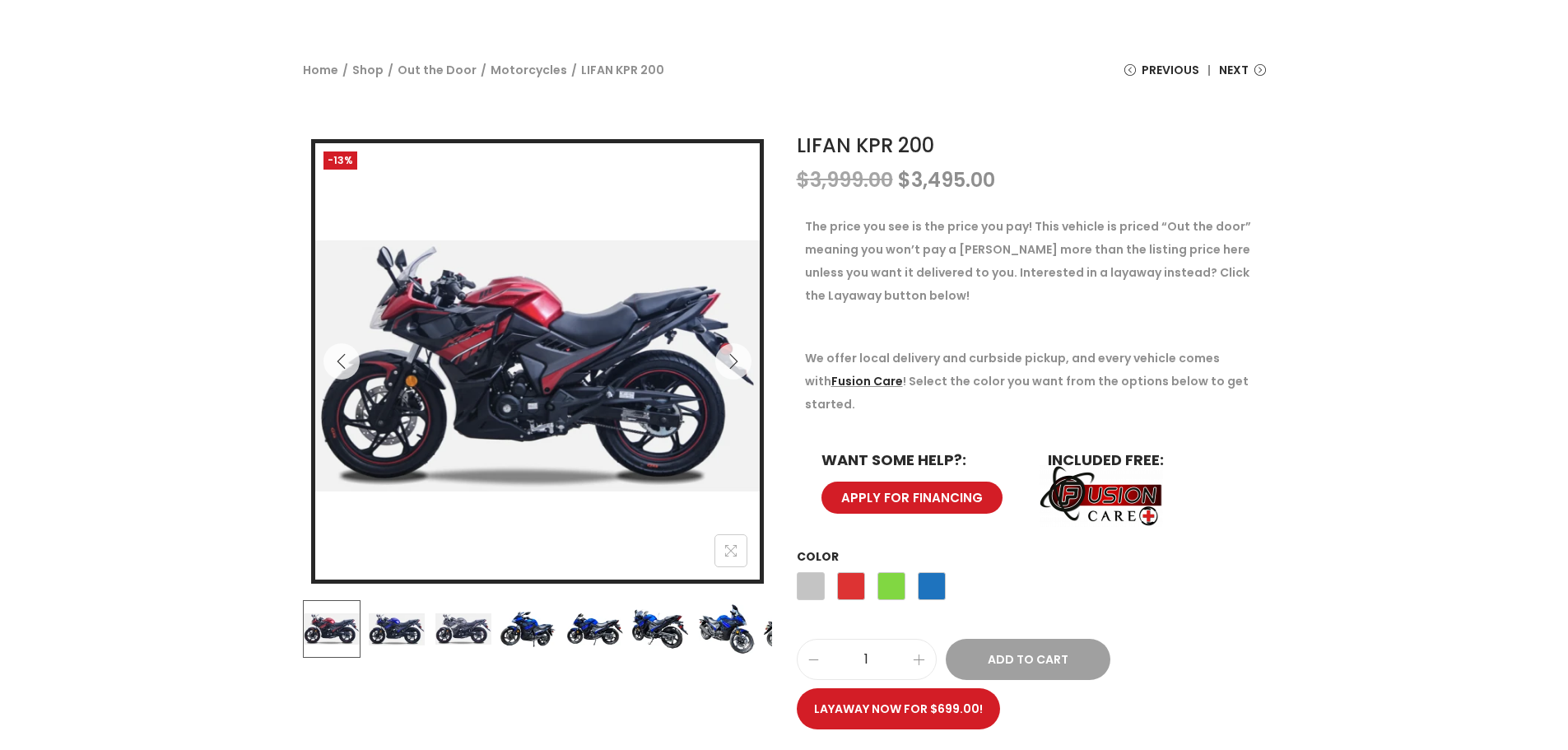
scroll to position [23, 0]
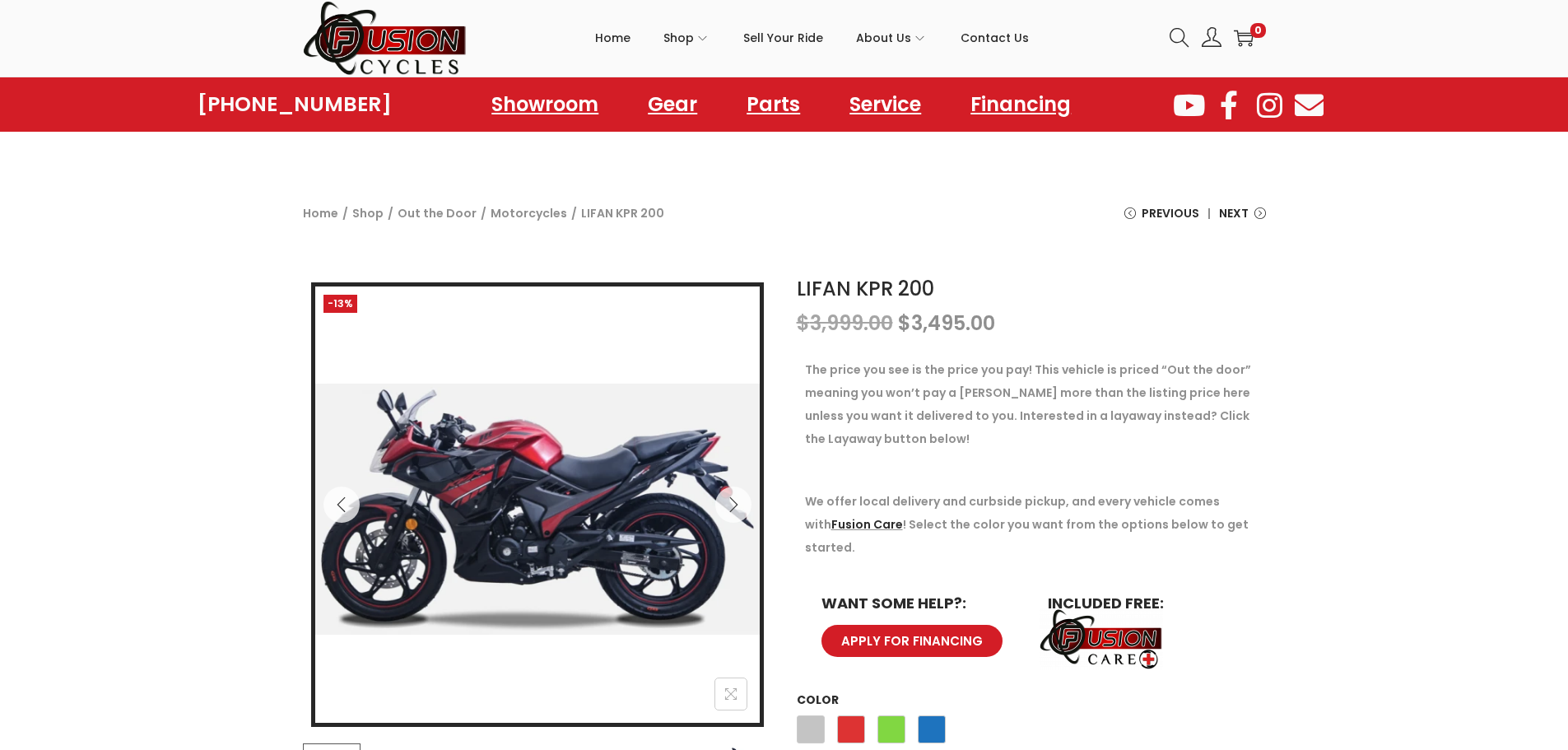
click at [177, 292] on div "-13% LIFAN KPR 200 $ 3,999.00 Original price was: $3,999.00. $ 3,495.00 Current…" at bounding box center [784, 605] width 1568 height 678
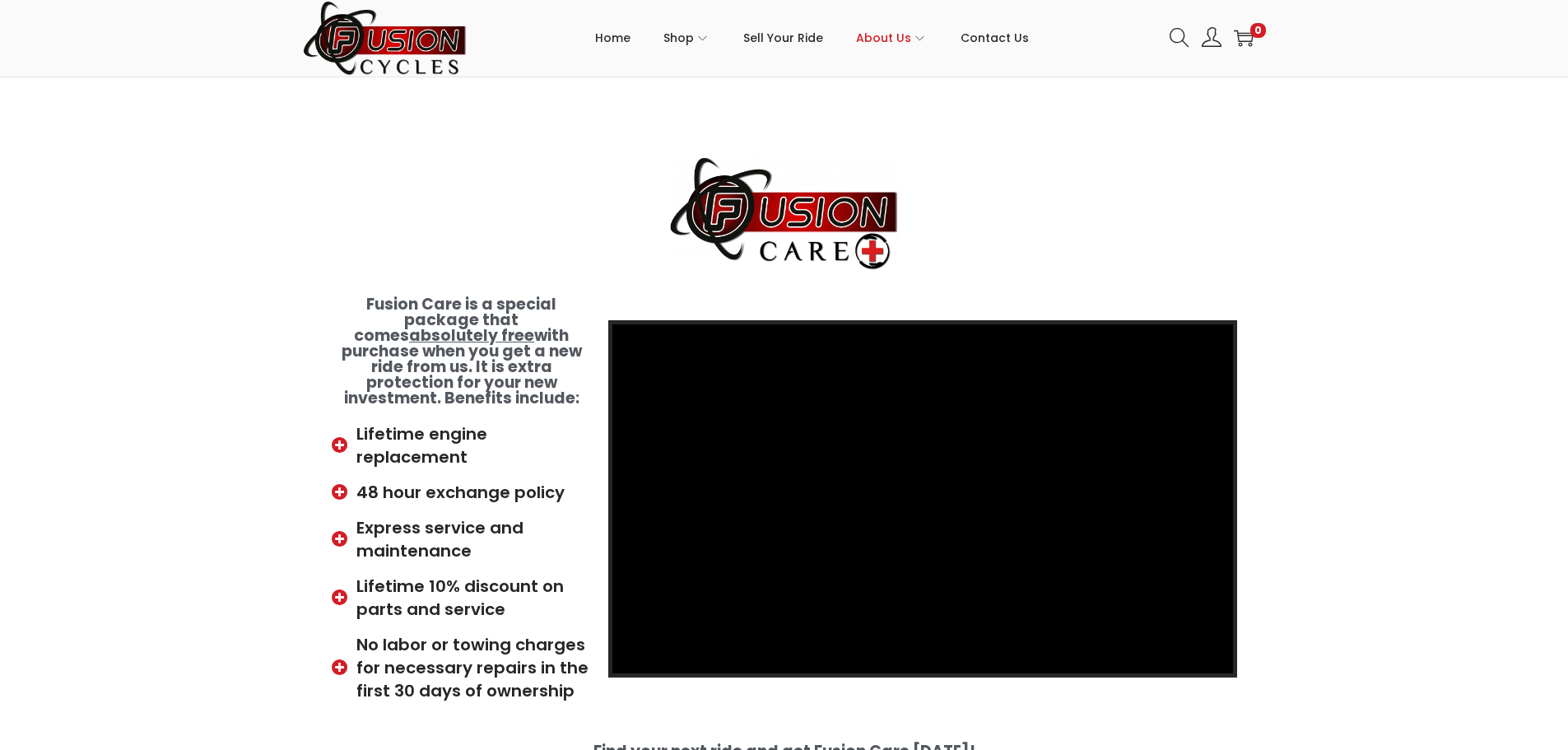
scroll to position [82, 0]
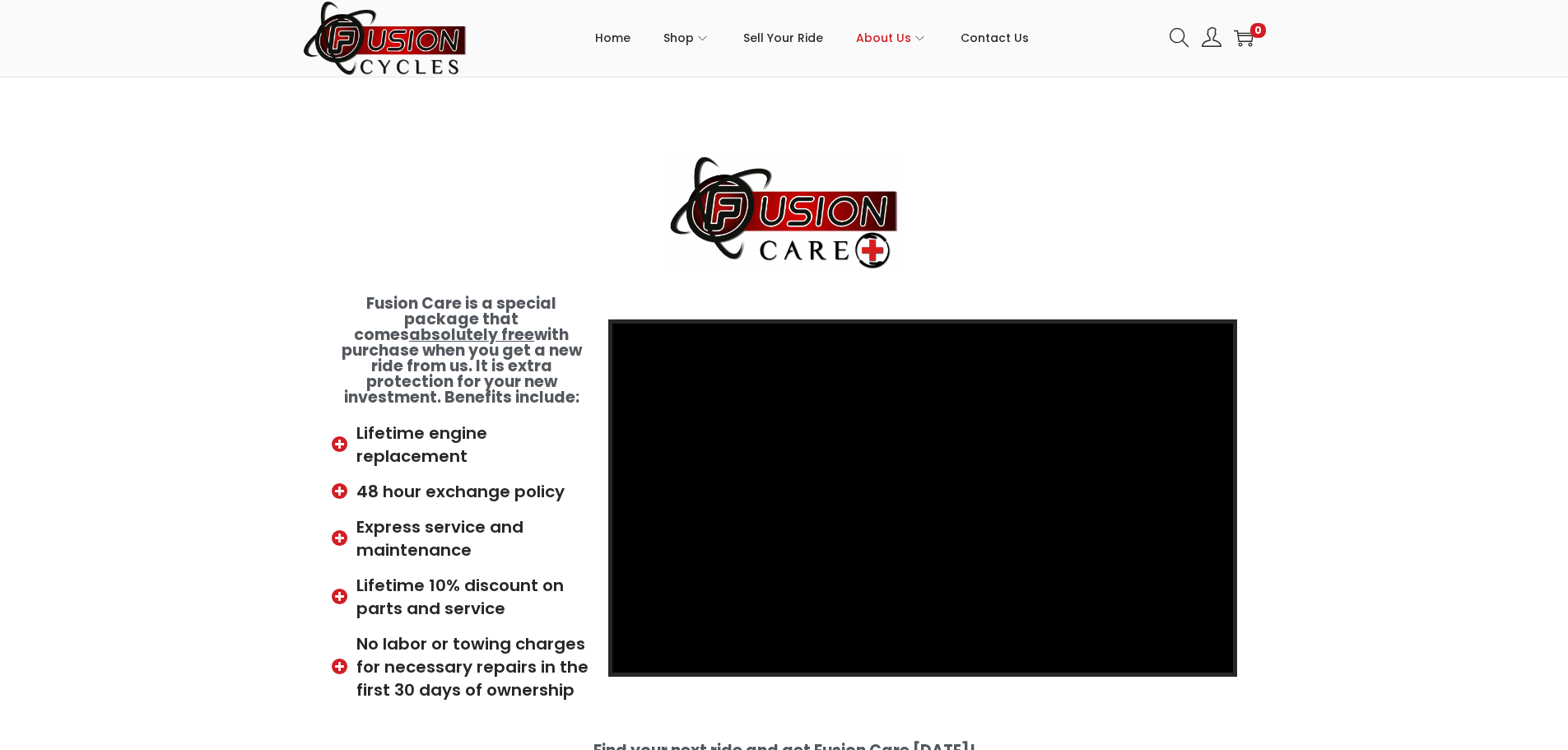
click at [341, 530] on icon at bounding box center [342, 538] width 21 height 17
click at [335, 530] on icon at bounding box center [342, 538] width 21 height 17
click at [339, 530] on icon at bounding box center [342, 538] width 21 height 17
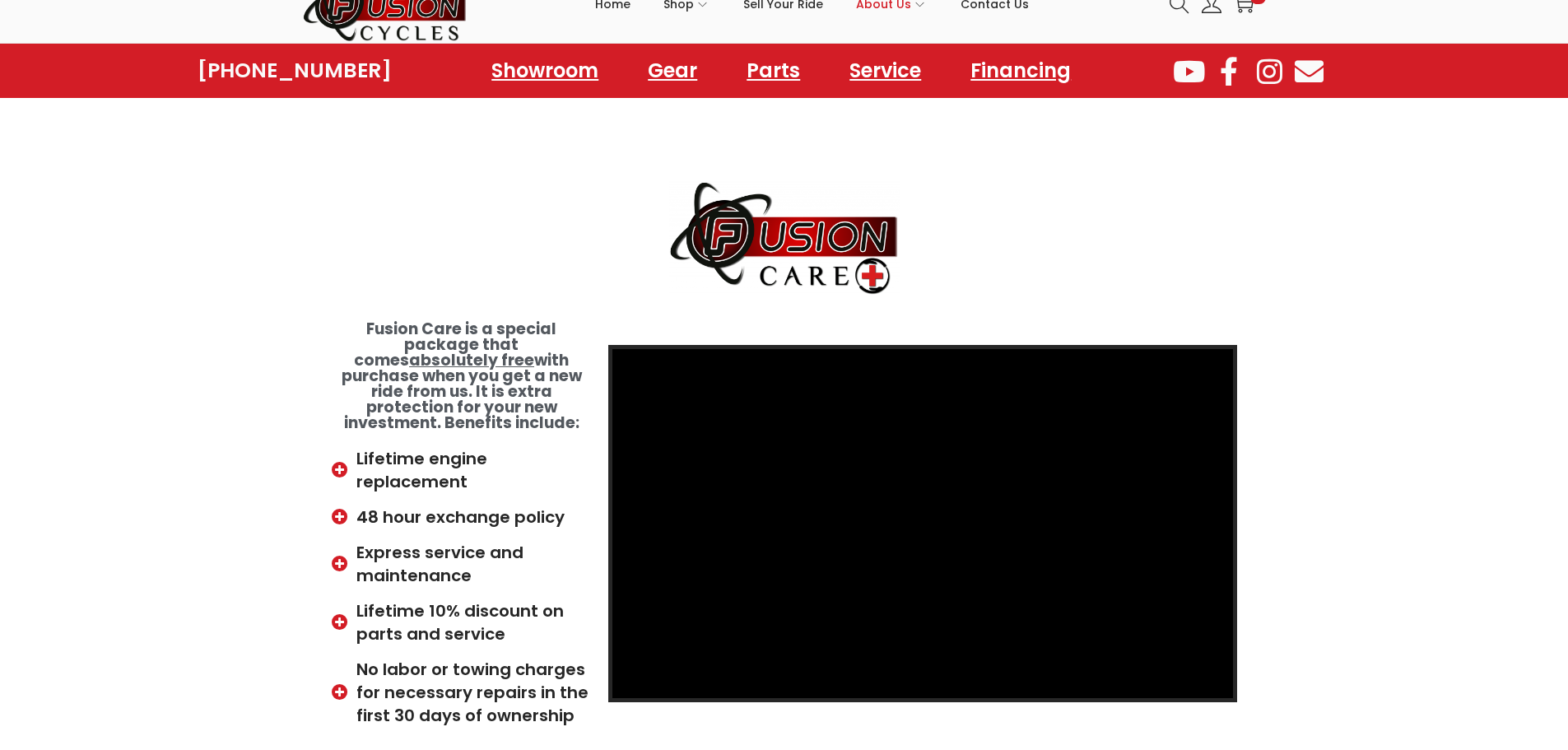
scroll to position [0, 0]
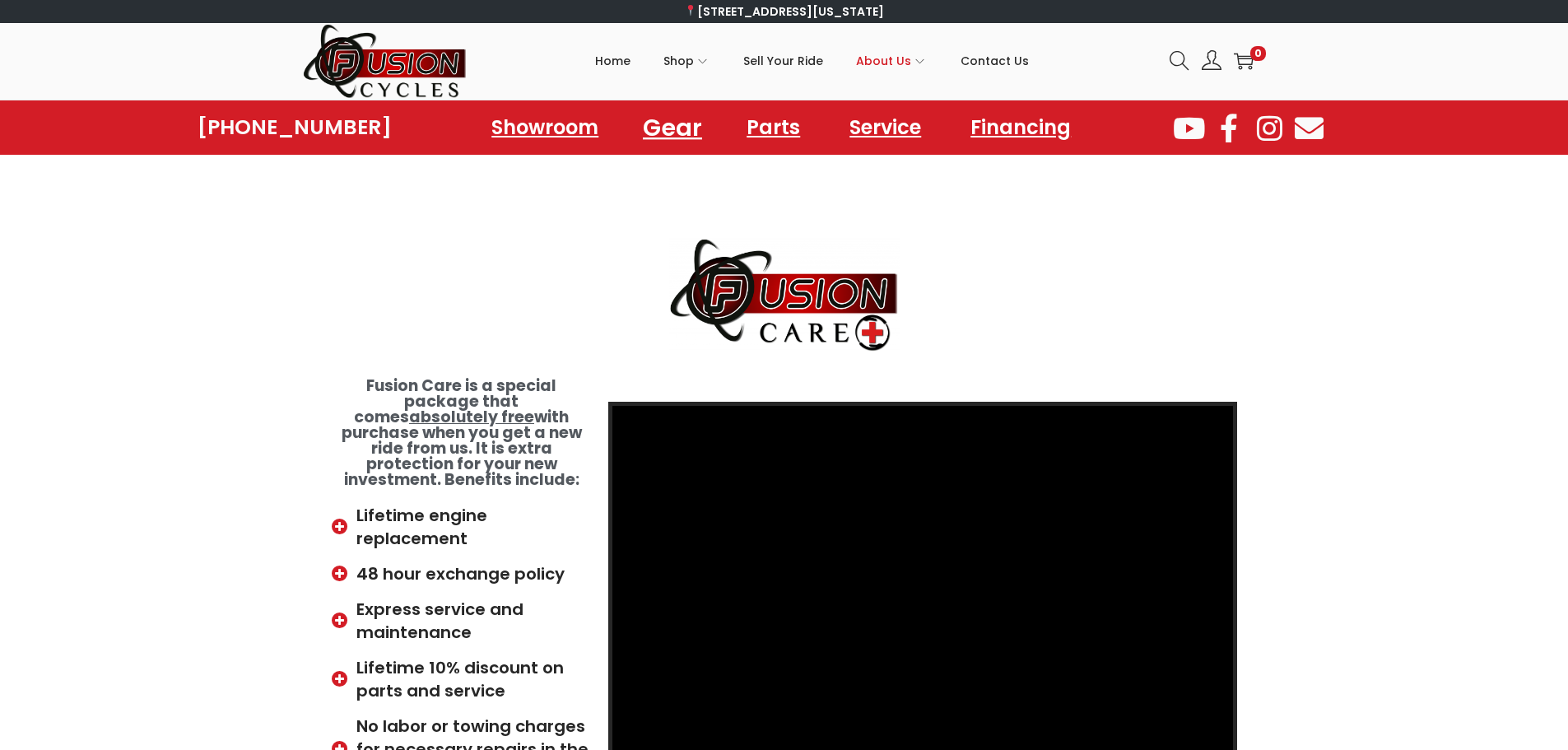
click at [694, 117] on link "Gear" at bounding box center [672, 127] width 99 height 45
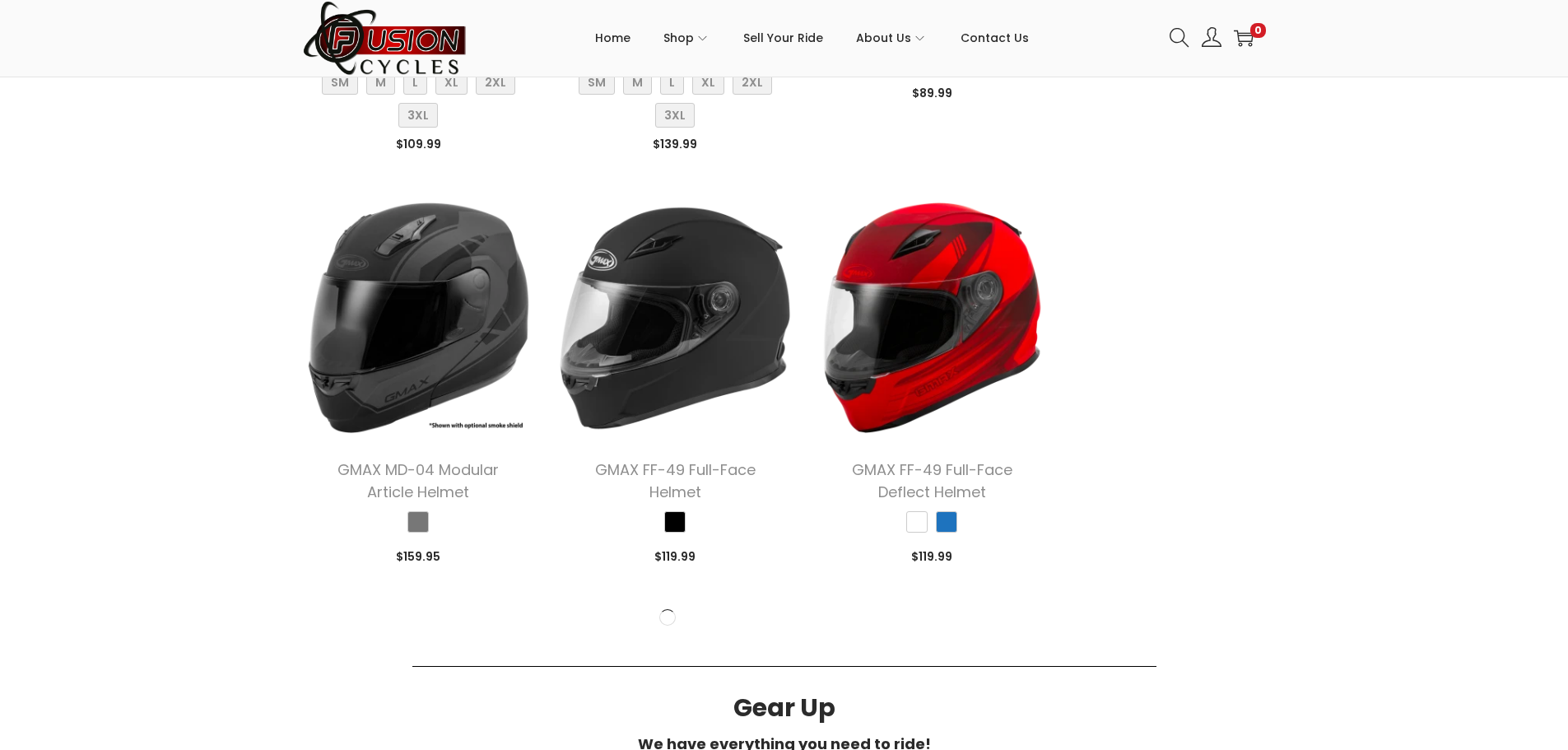
scroll to position [2306, 0]
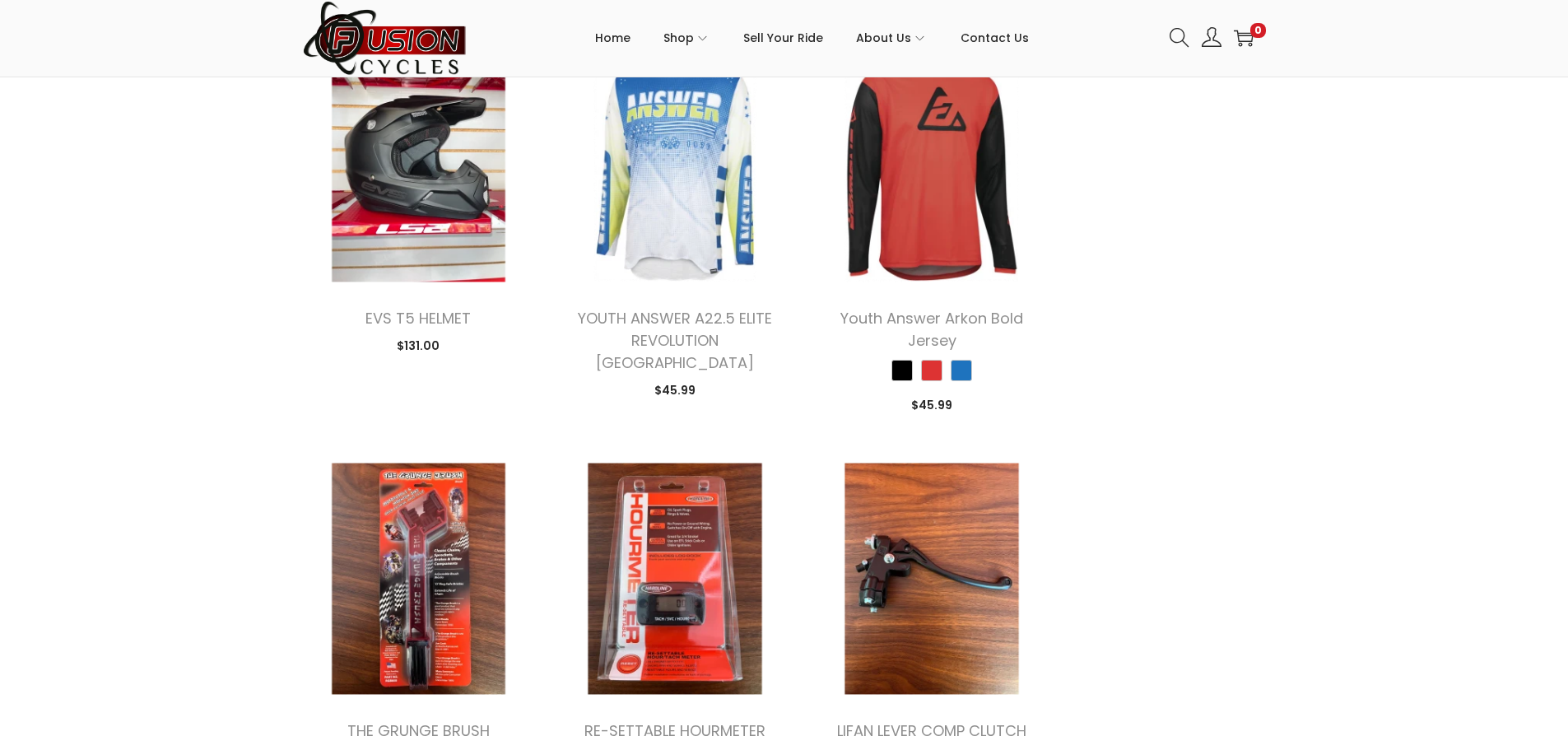
scroll to position [3129, 0]
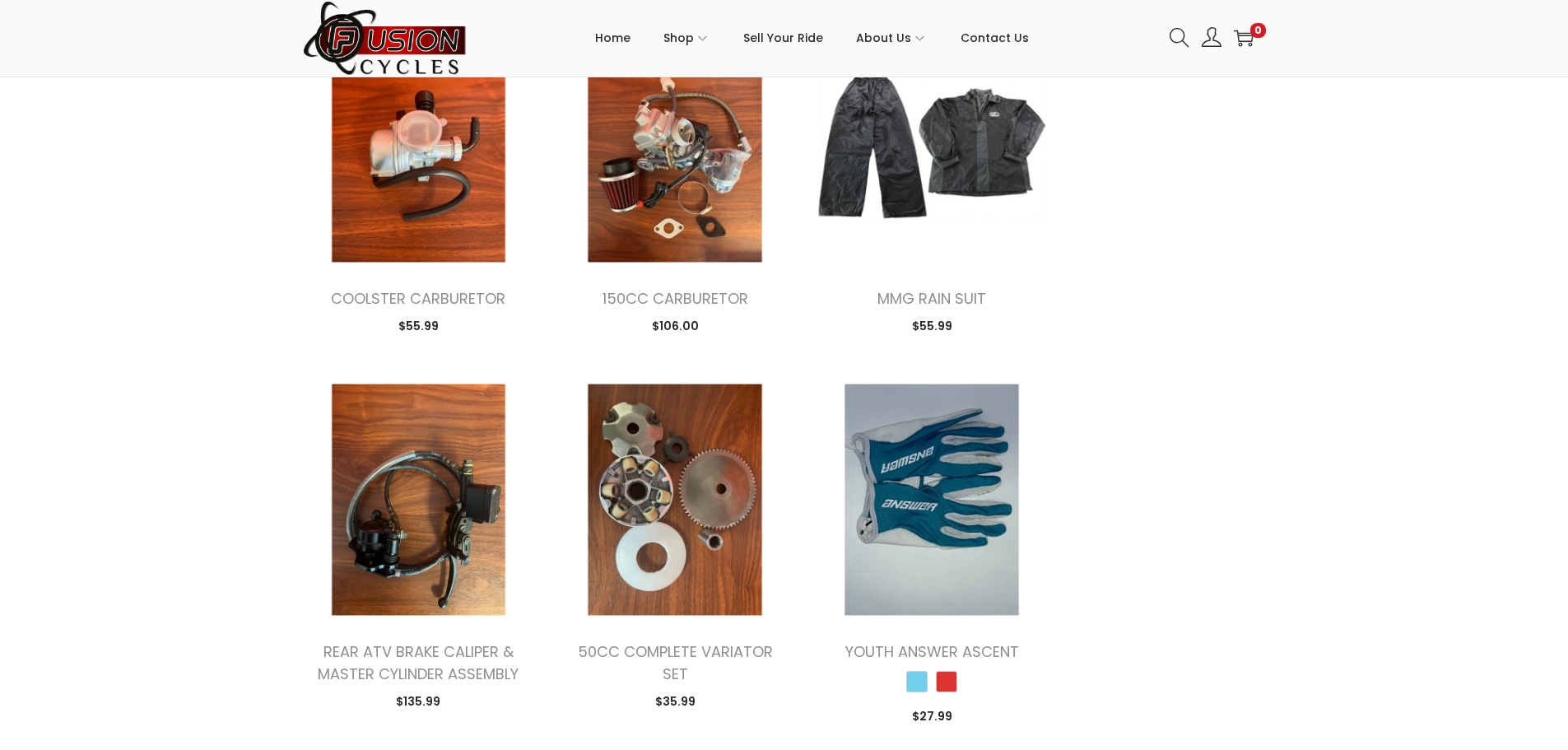
scroll to position [4941, 0]
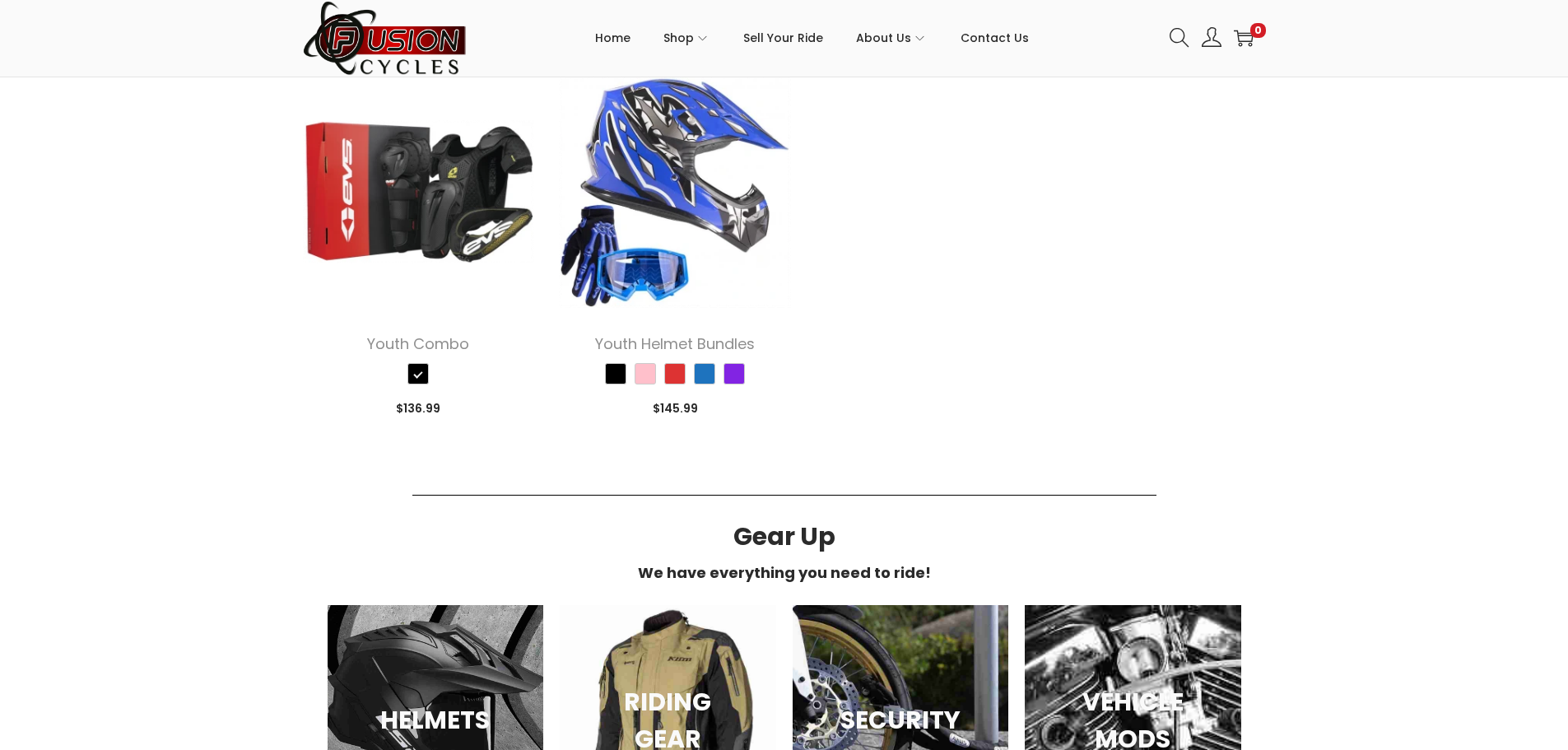
scroll to position [11446, 0]
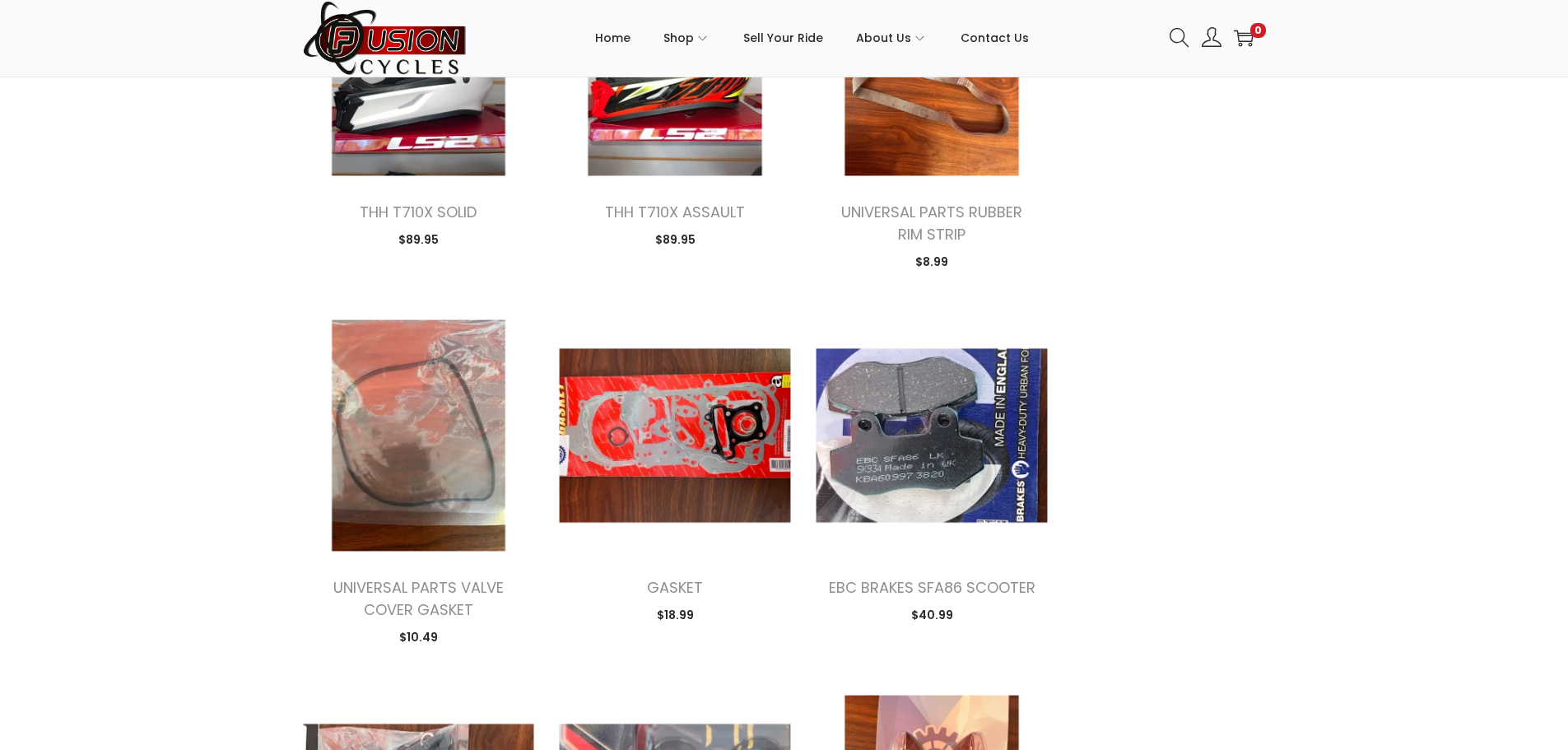
scroll to position [9065, 0]
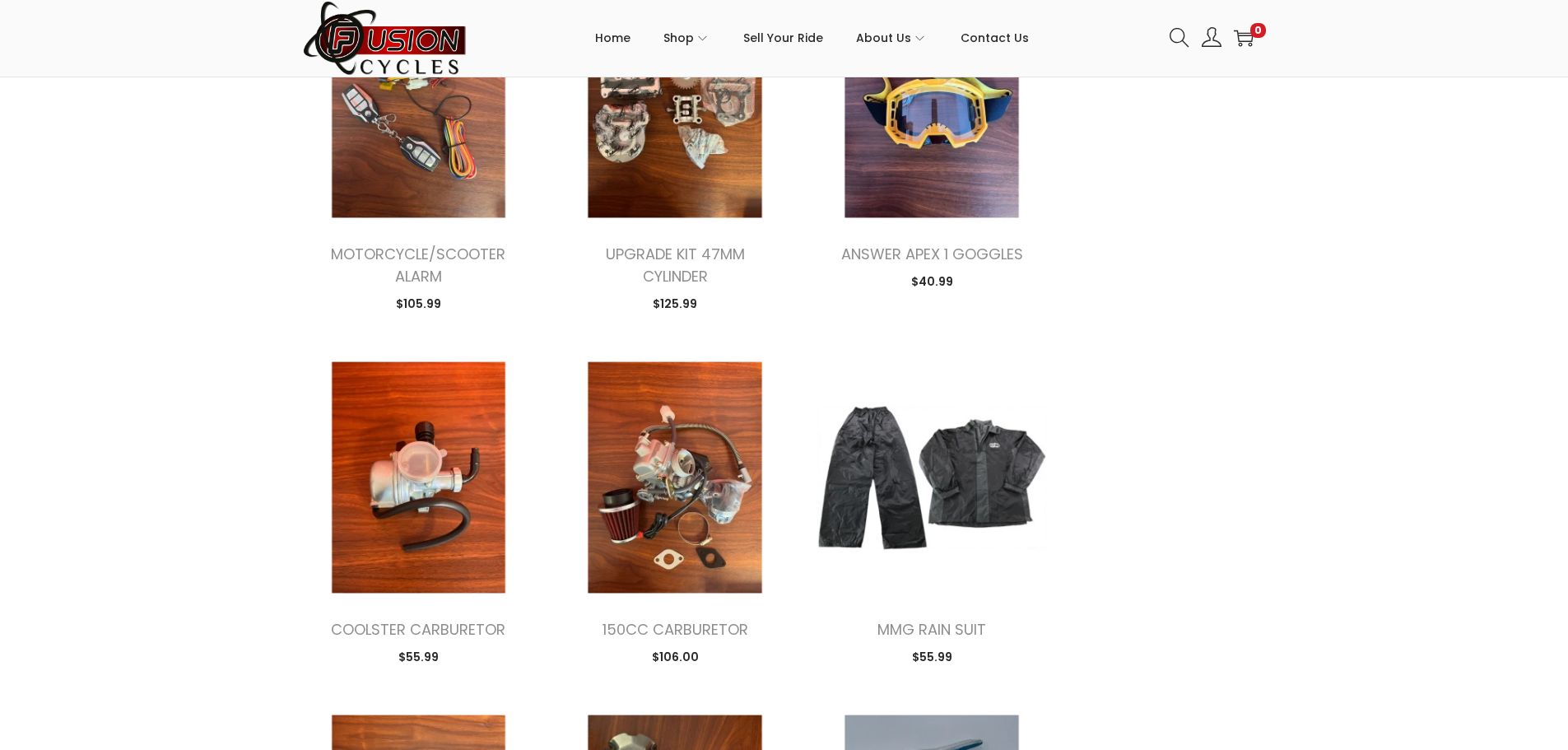
scroll to position [4783, 0]
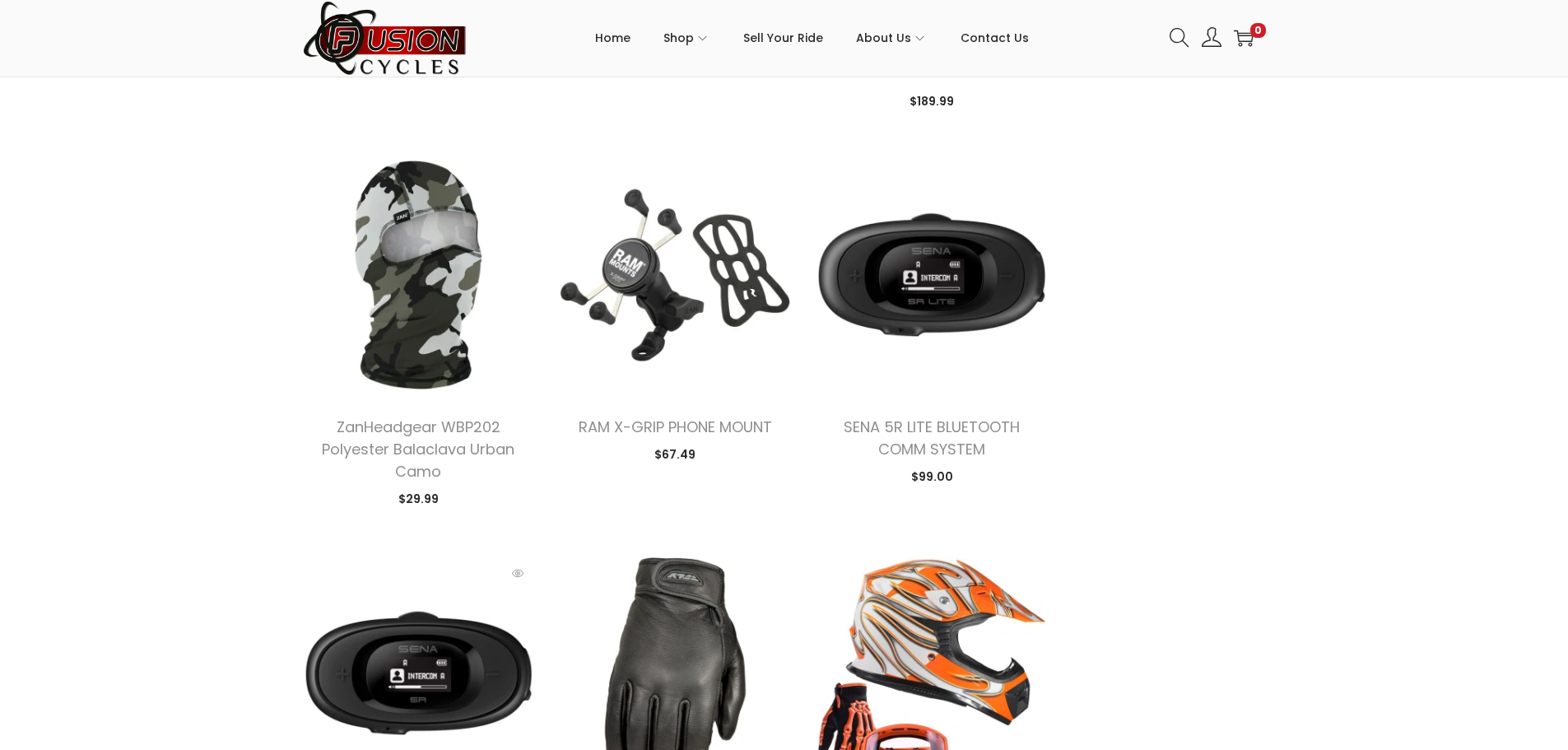
scroll to position [165, 0]
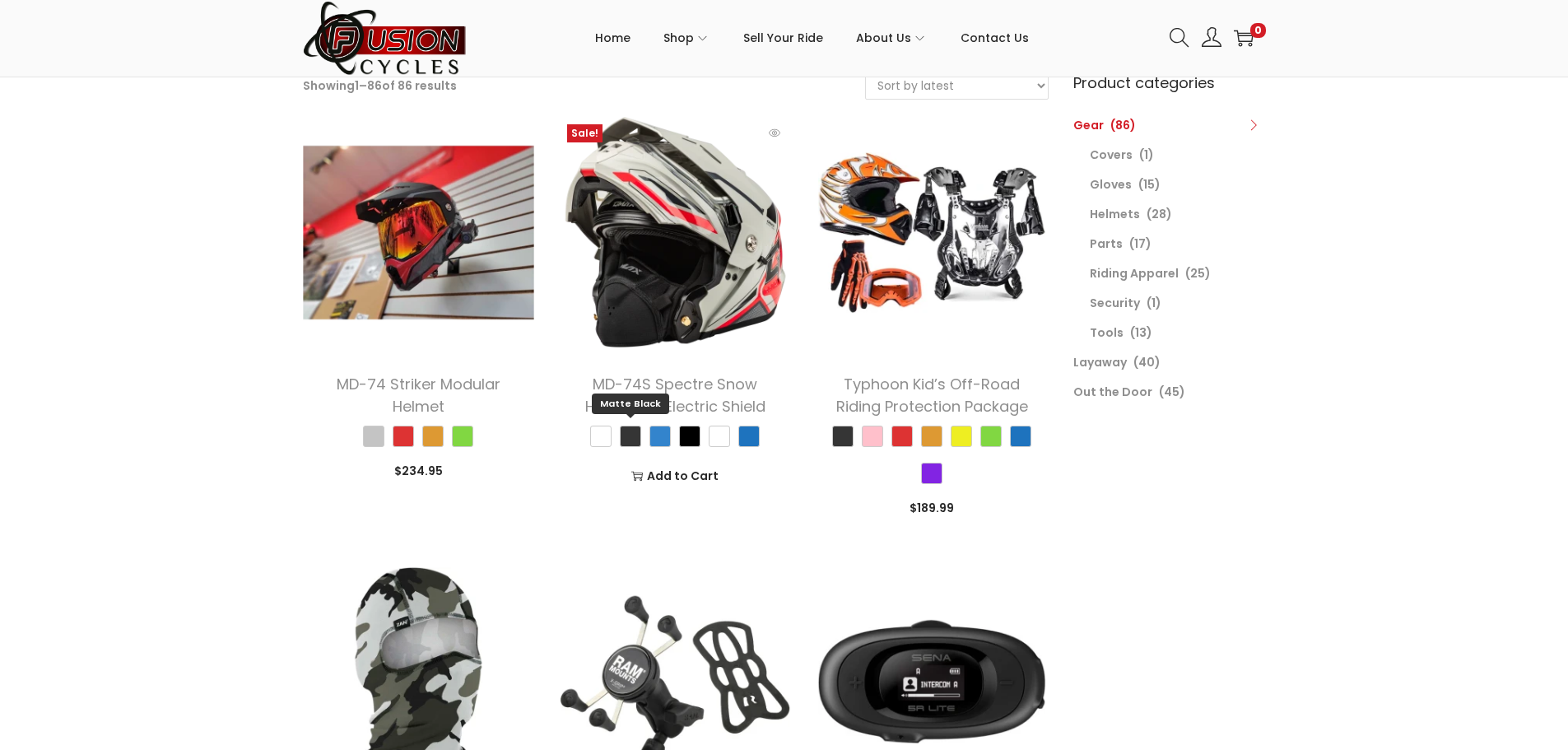
click at [628, 441] on span "Matte Black" at bounding box center [630, 437] width 22 height 22
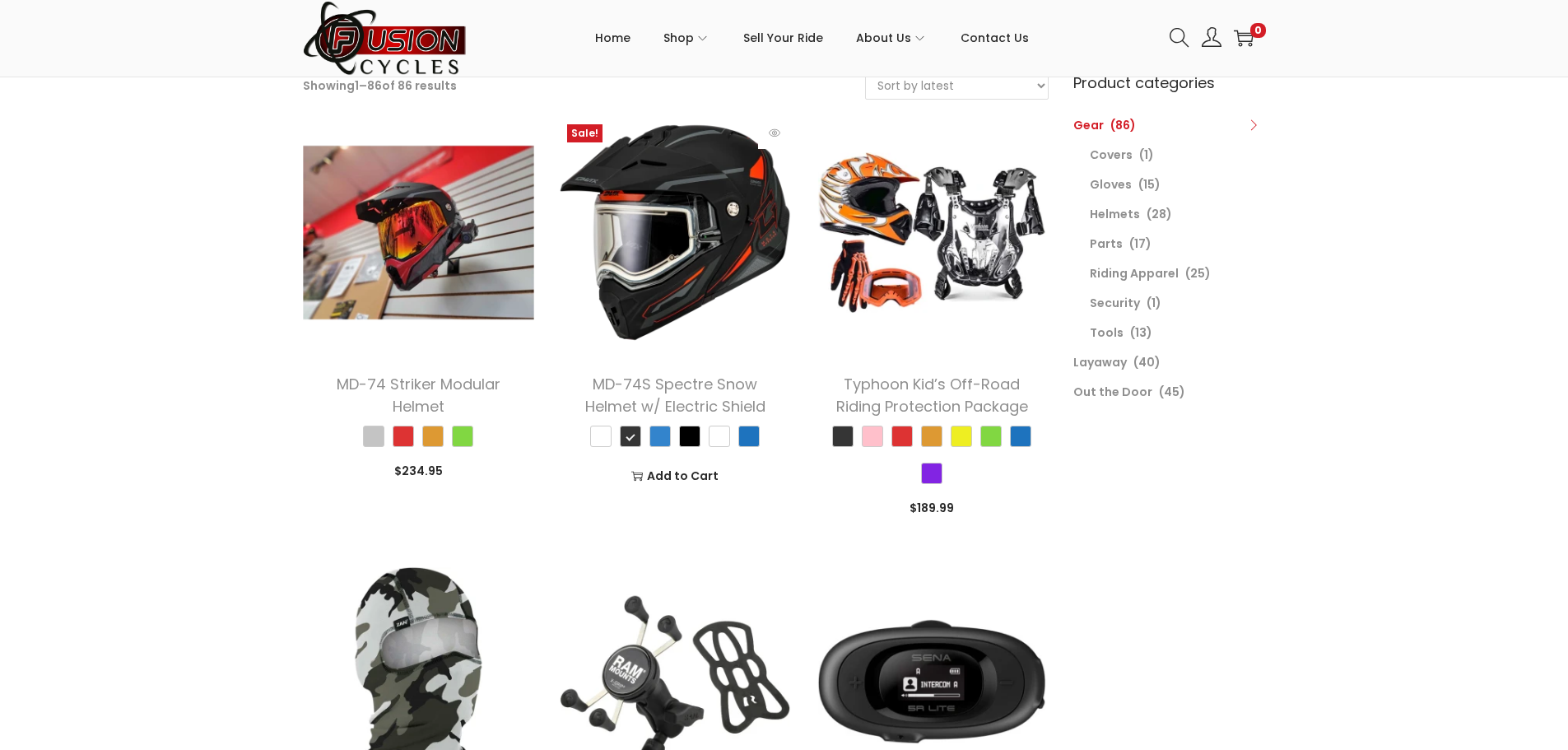
click at [674, 440] on div "Dark Grey Matte Black Matte Blue Black White Blue" at bounding box center [675, 440] width 208 height 37
click at [670, 440] on span "Matte Blue" at bounding box center [660, 437] width 22 height 22
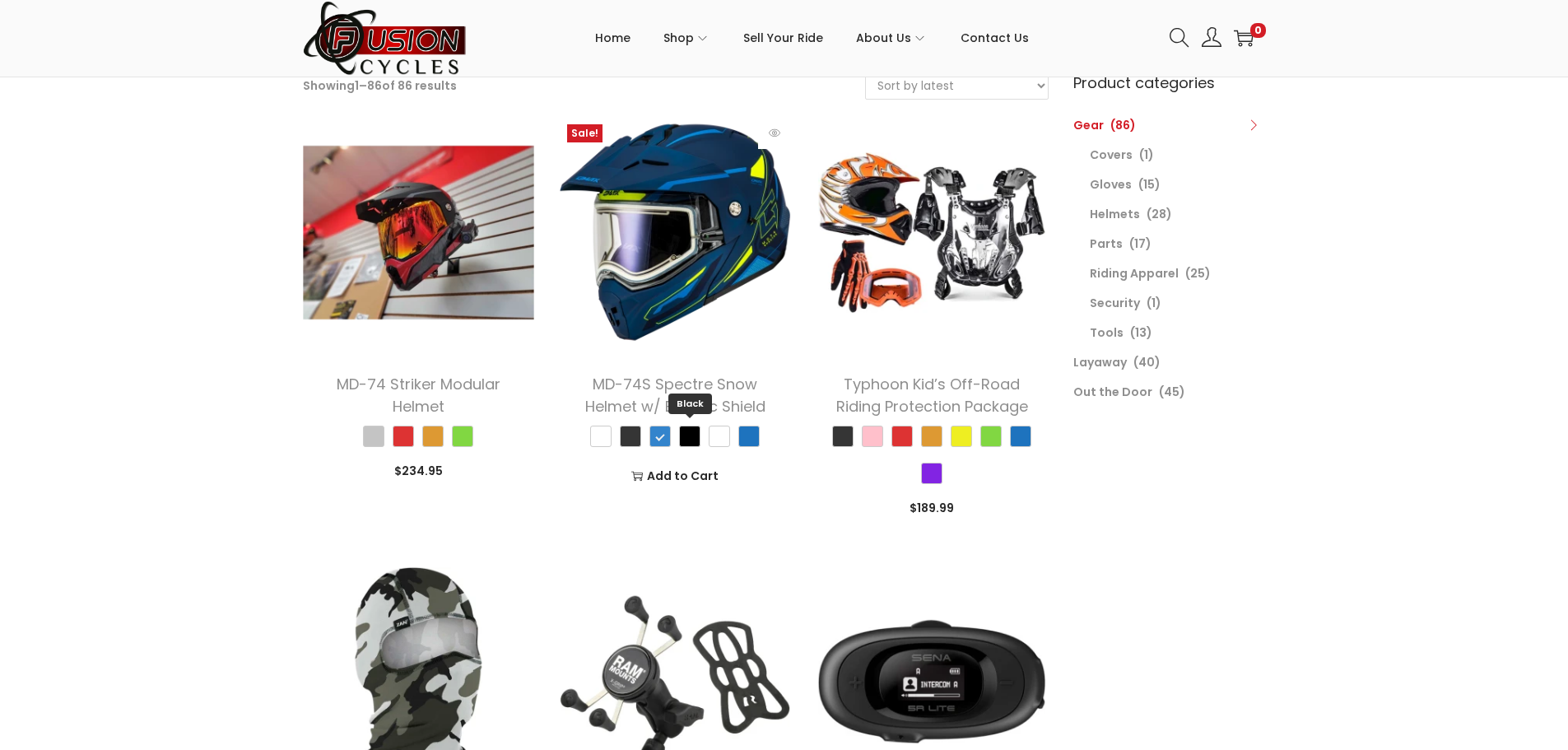
click at [681, 439] on span "Black" at bounding box center [689, 437] width 22 height 22
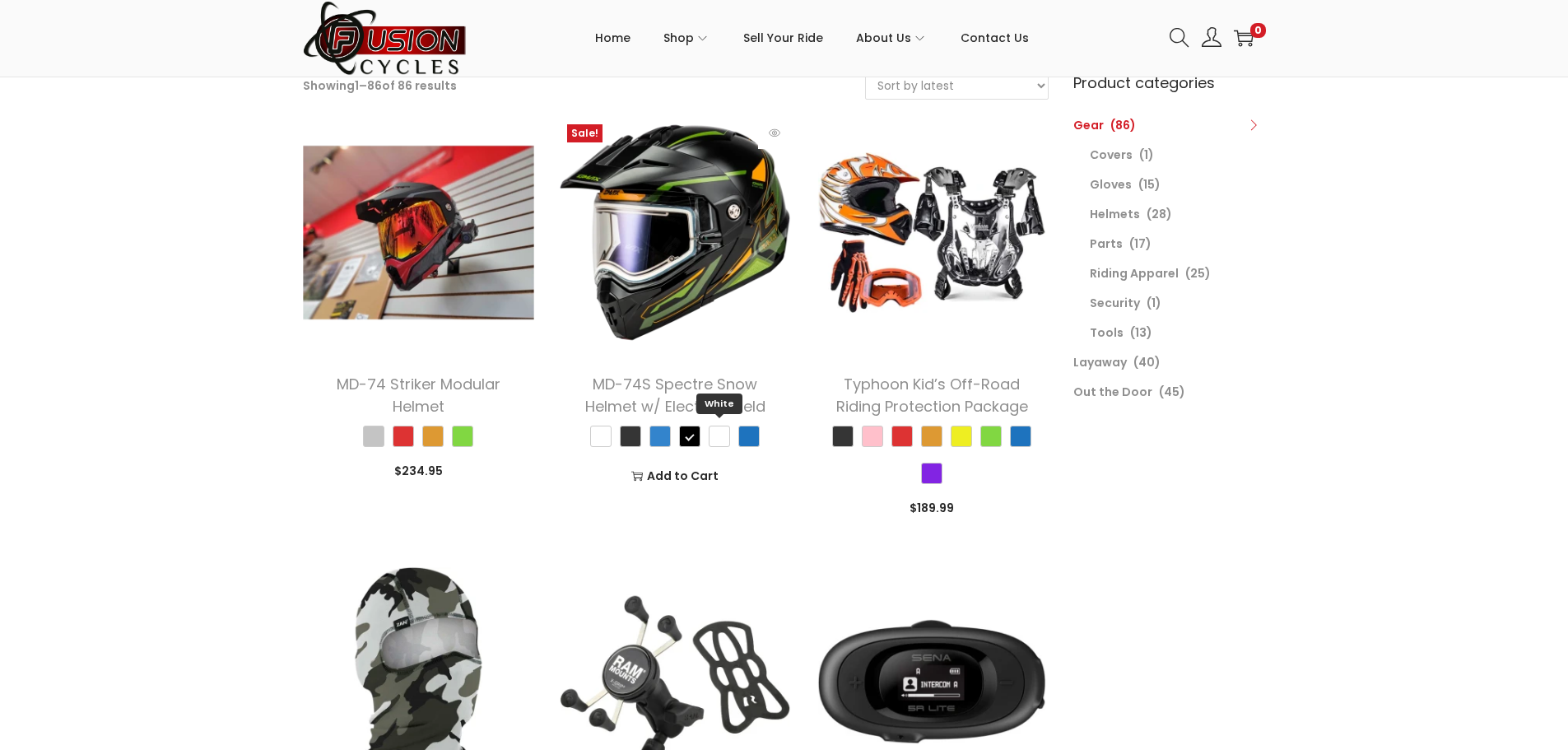
click at [721, 440] on span "White" at bounding box center [719, 437] width 22 height 22
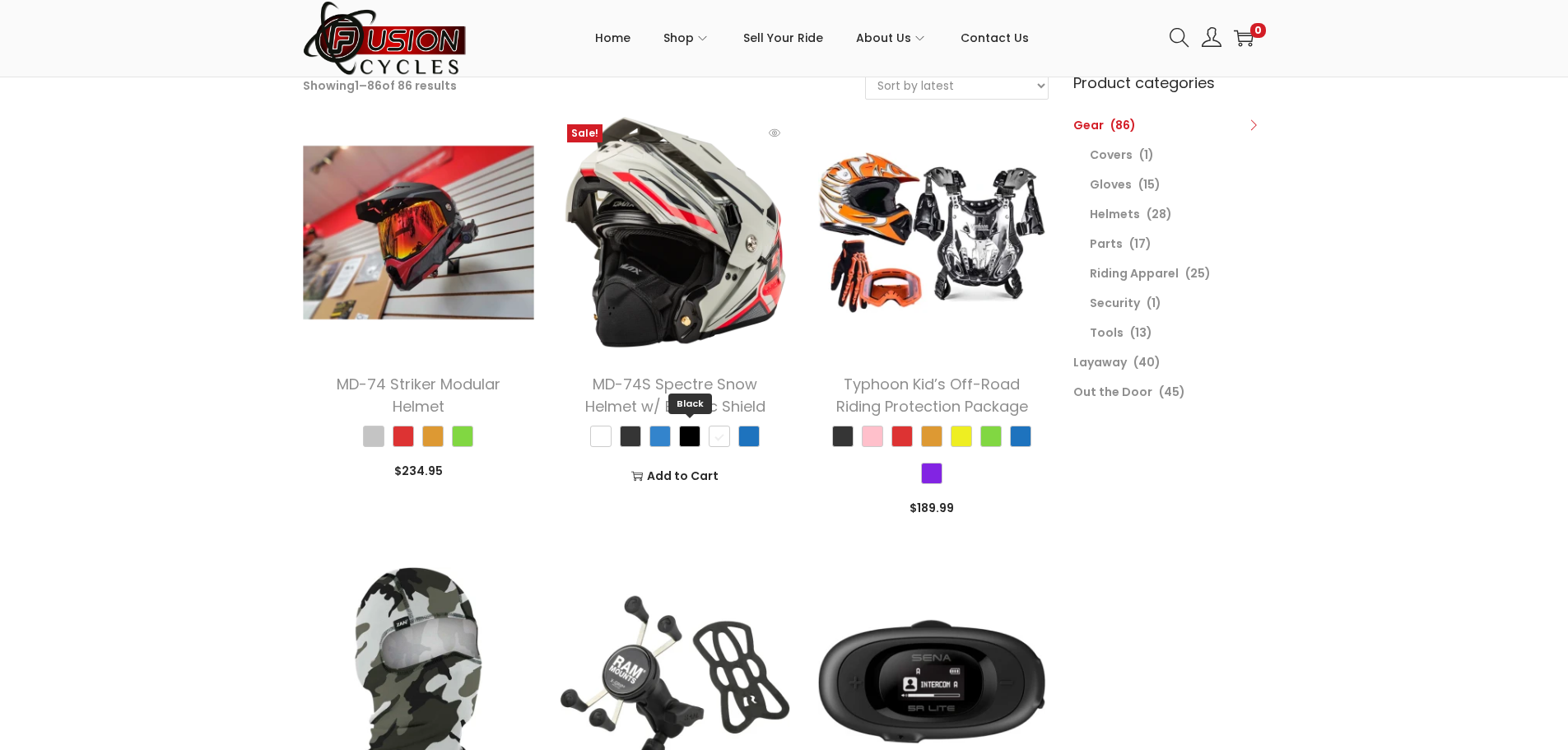
click at [691, 445] on span "Black" at bounding box center [689, 437] width 22 height 22
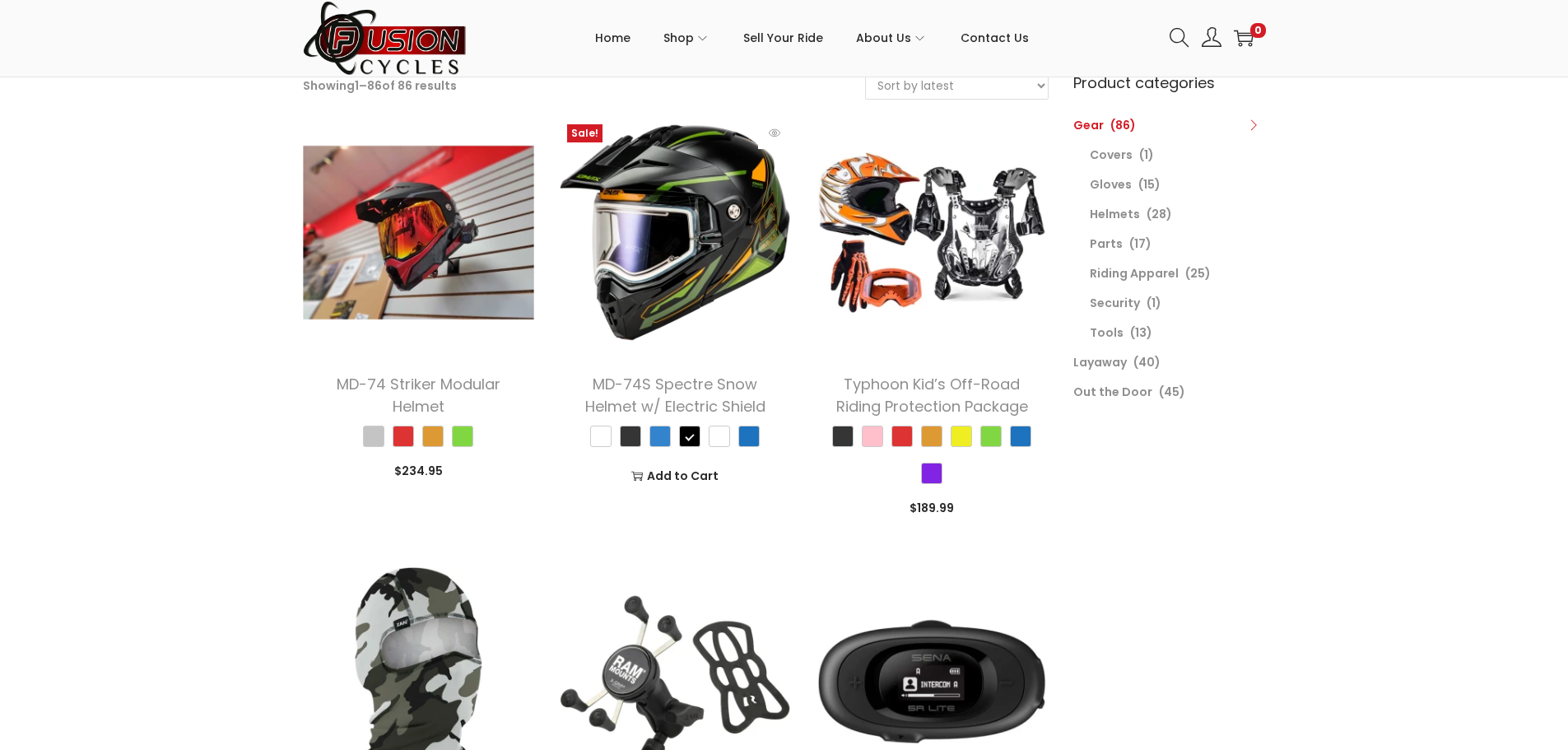
click at [645, 287] on img at bounding box center [674, 232] width 232 height 232
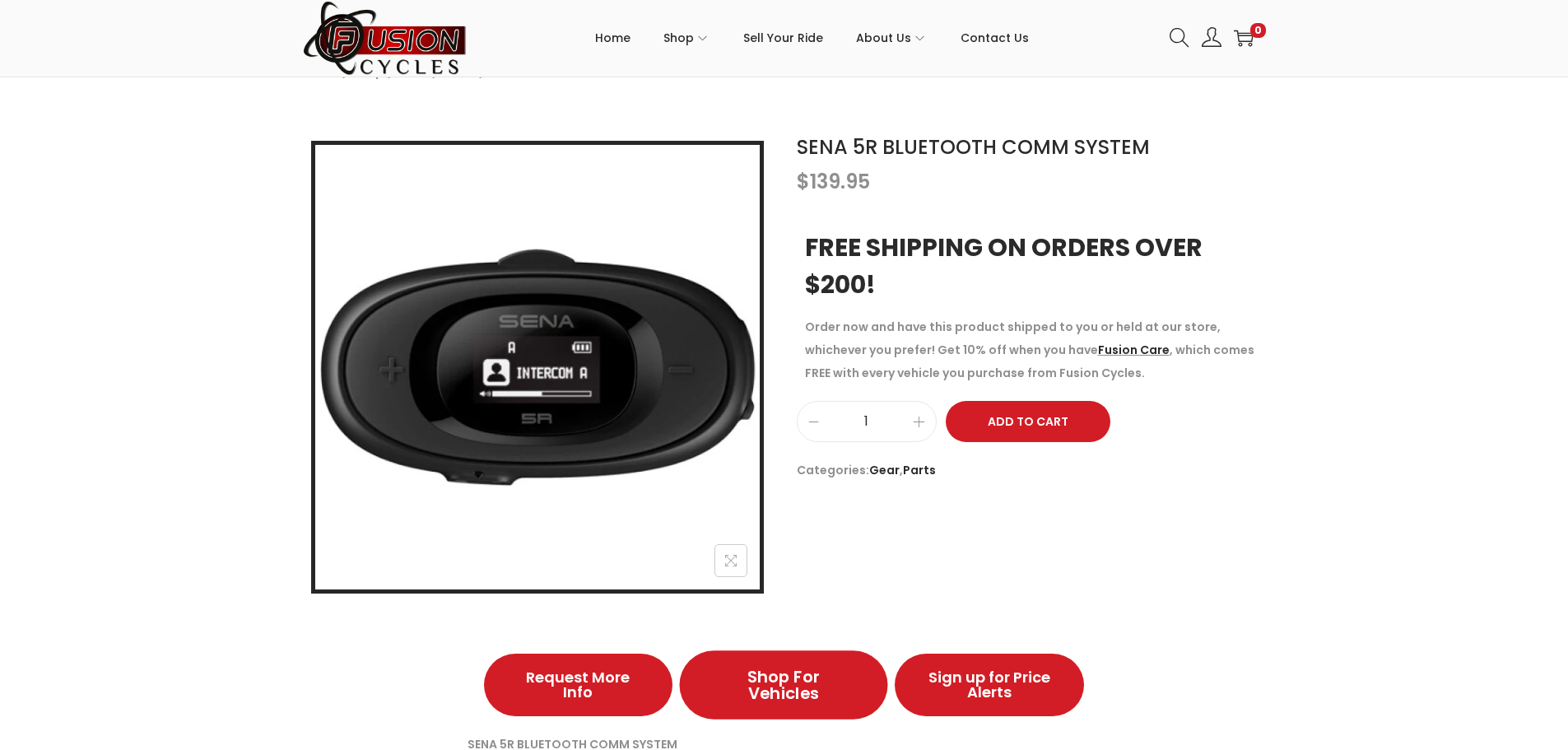
scroll to position [82, 0]
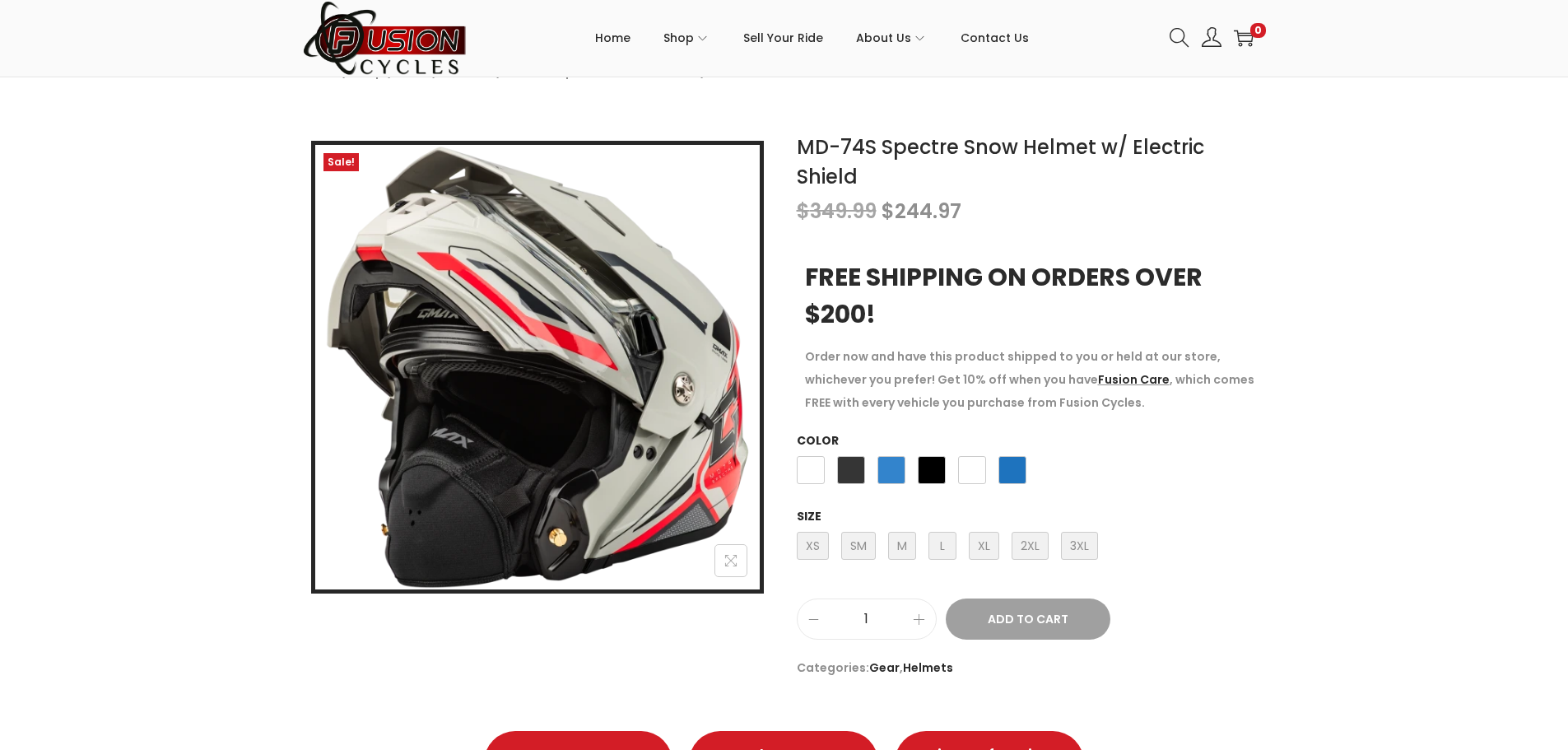
scroll to position [329, 0]
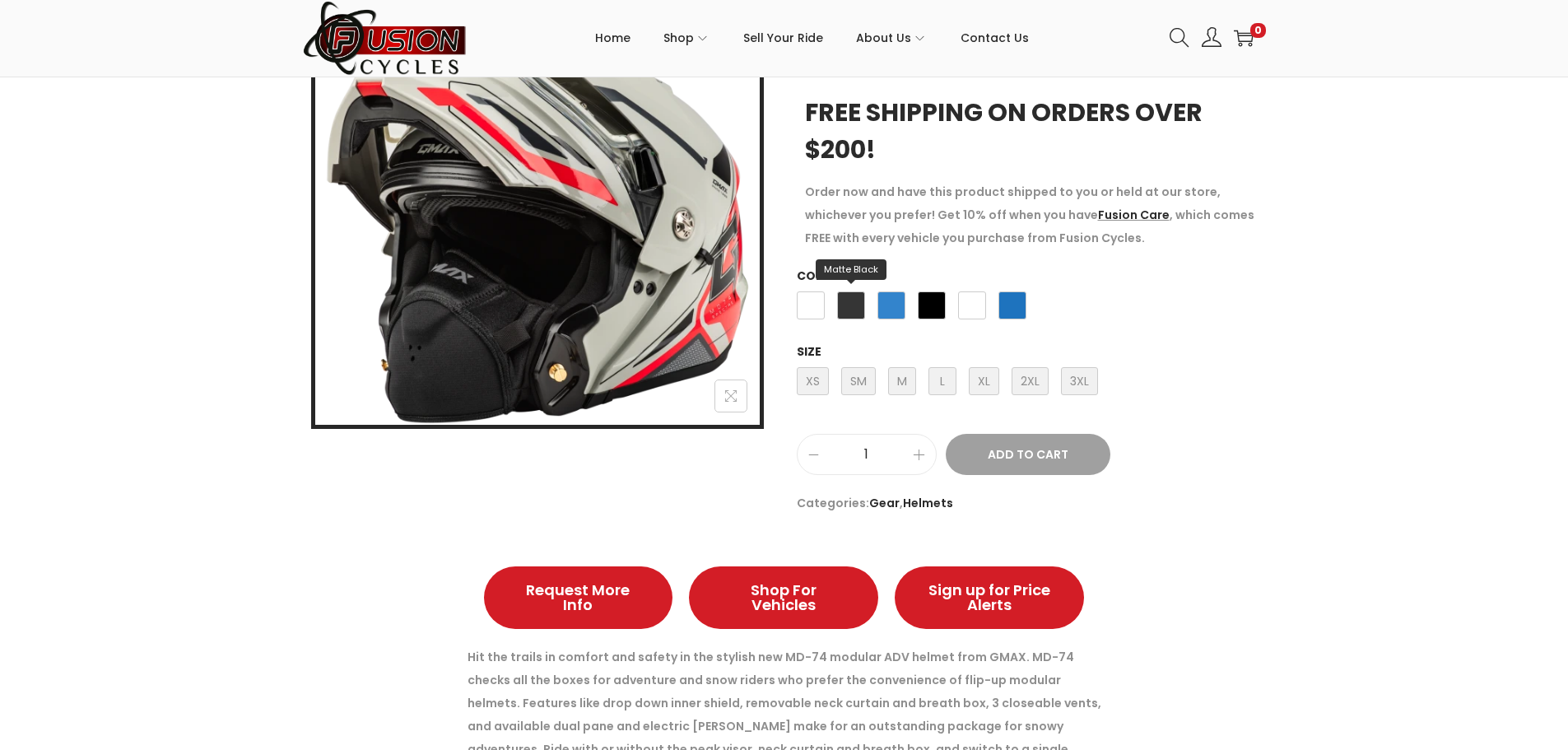
click at [858, 313] on span "Matte Black" at bounding box center [851, 306] width 28 height 28
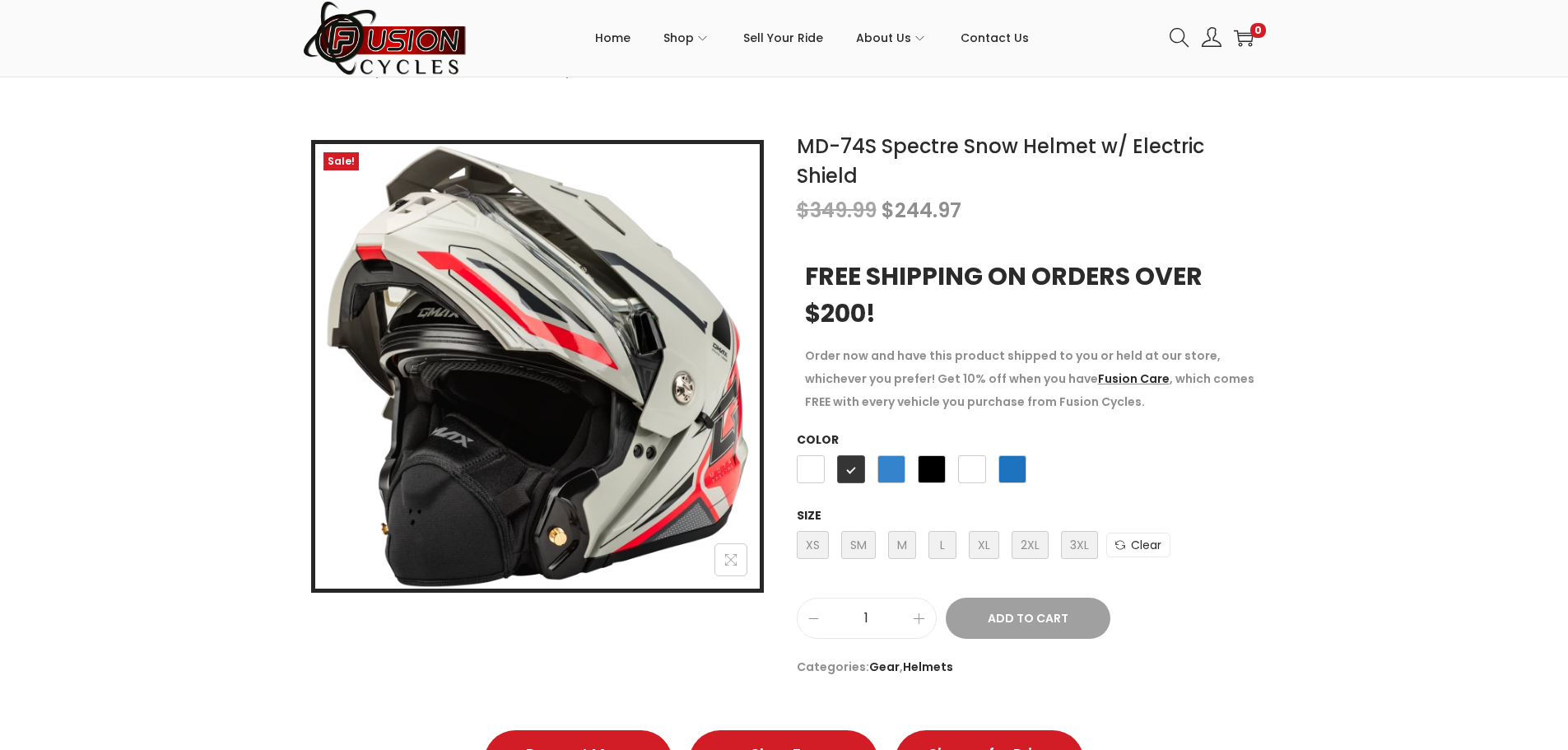
scroll to position [165, 0]
click at [898, 476] on span "Matte Blue" at bounding box center [891, 470] width 28 height 28
click at [952, 471] on div "Dark Grey Matte Black Matte Blue Black White Blue" at bounding box center [911, 474] width 229 height 45
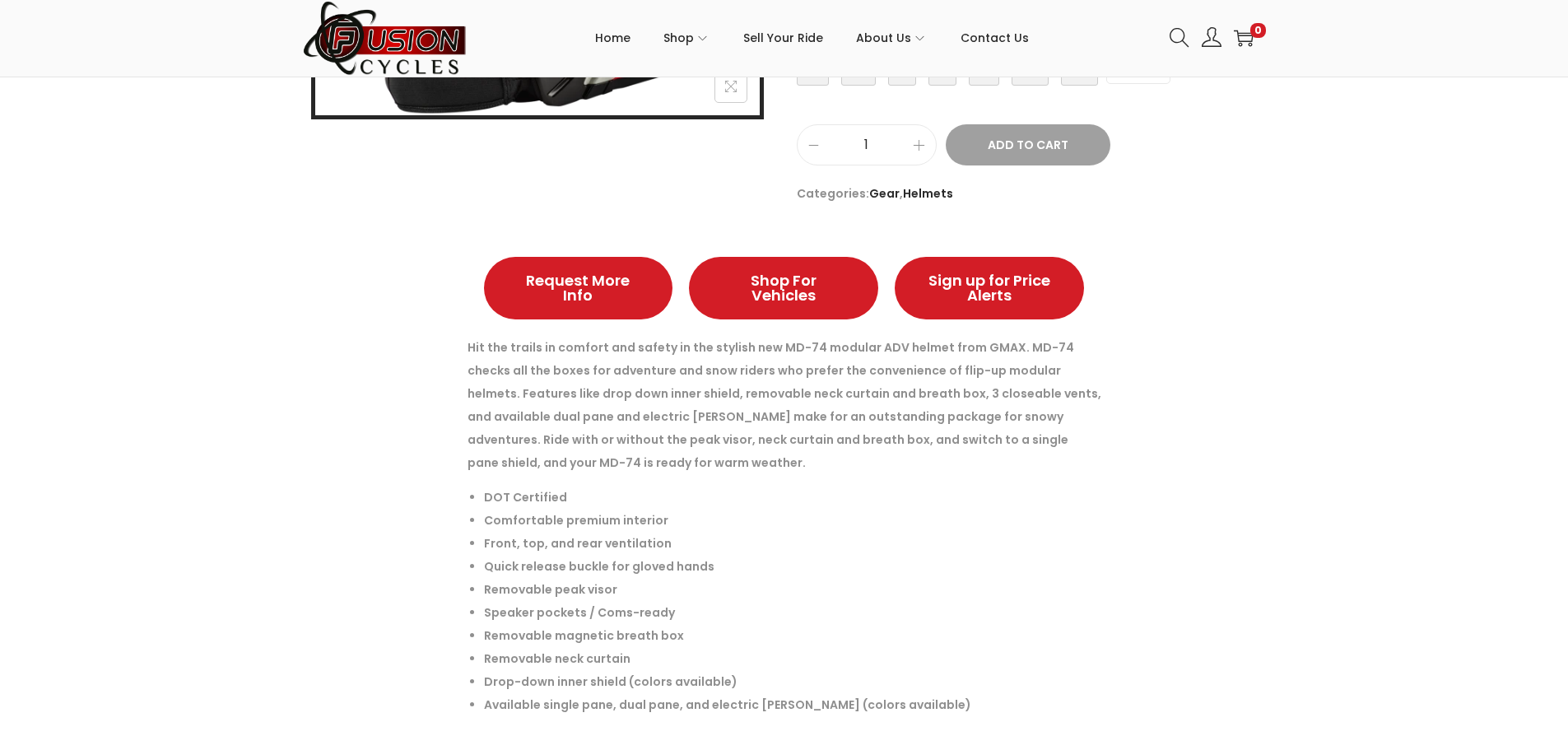
scroll to position [494, 0]
